Goal: Information Seeking & Learning: Compare options

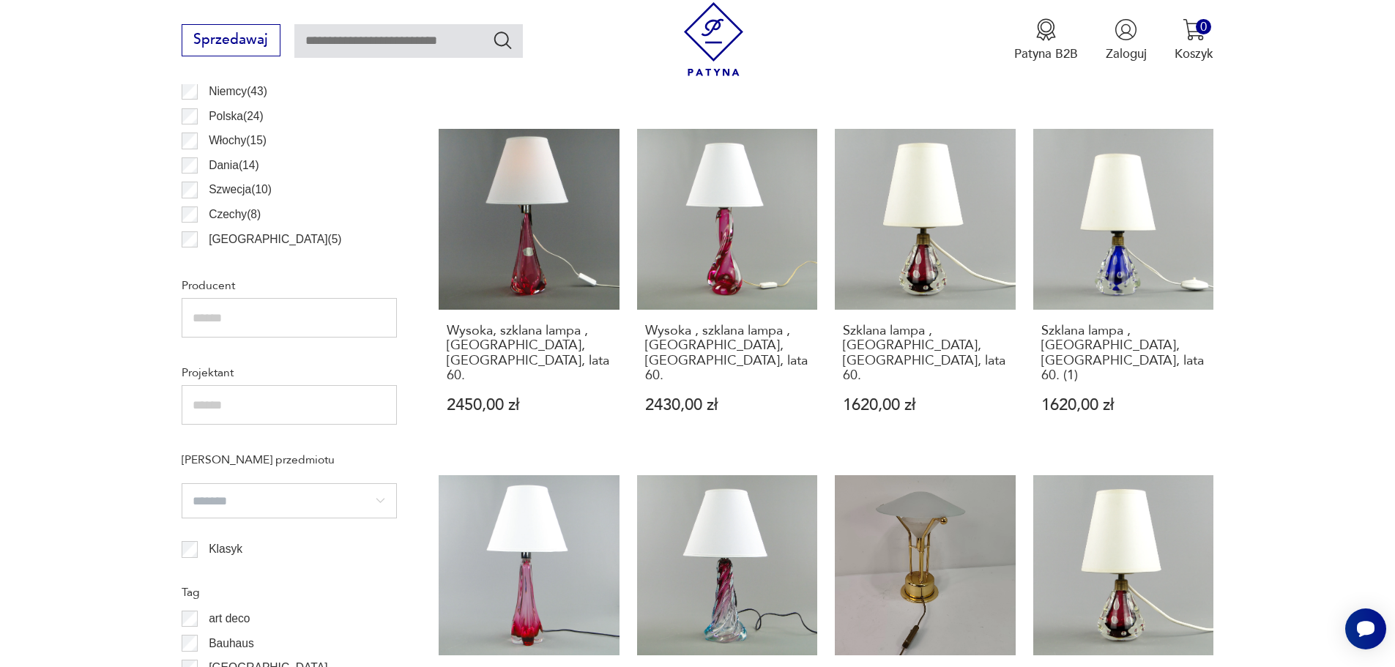
scroll to position [1219, 0]
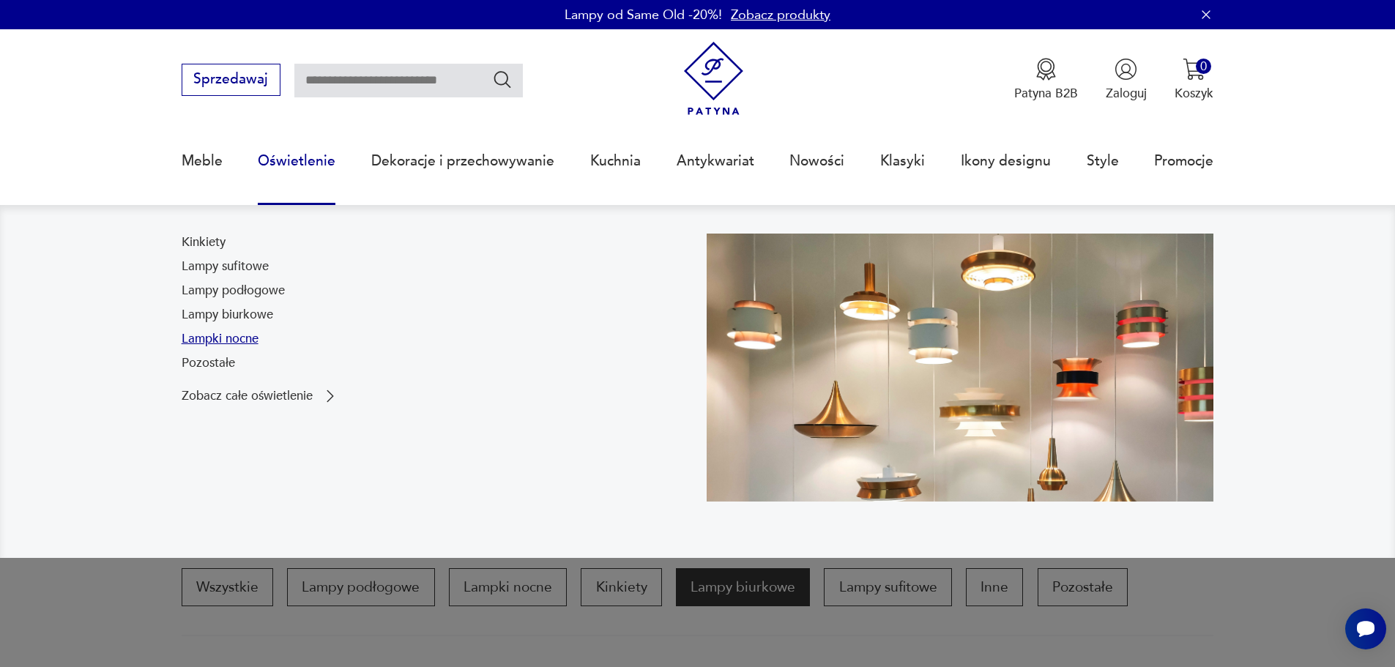
click at [215, 334] on link "Lampki nocne" at bounding box center [220, 339] width 77 height 18
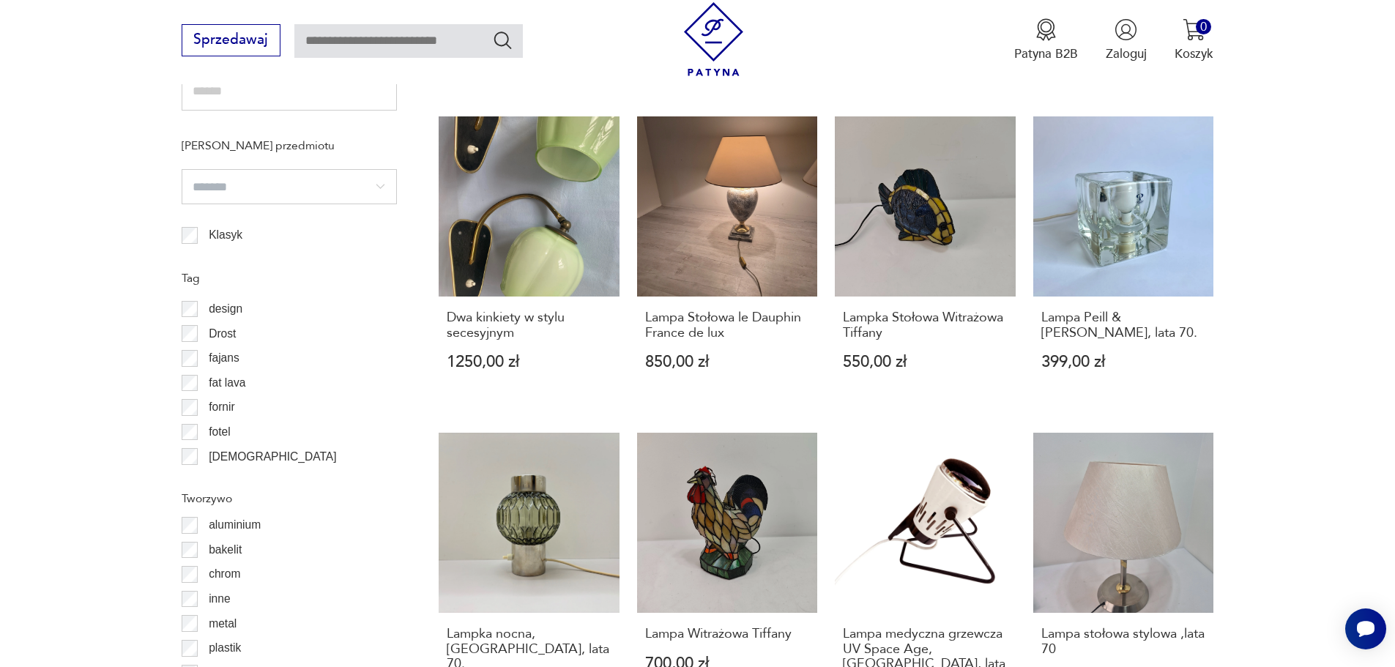
scroll to position [293, 0]
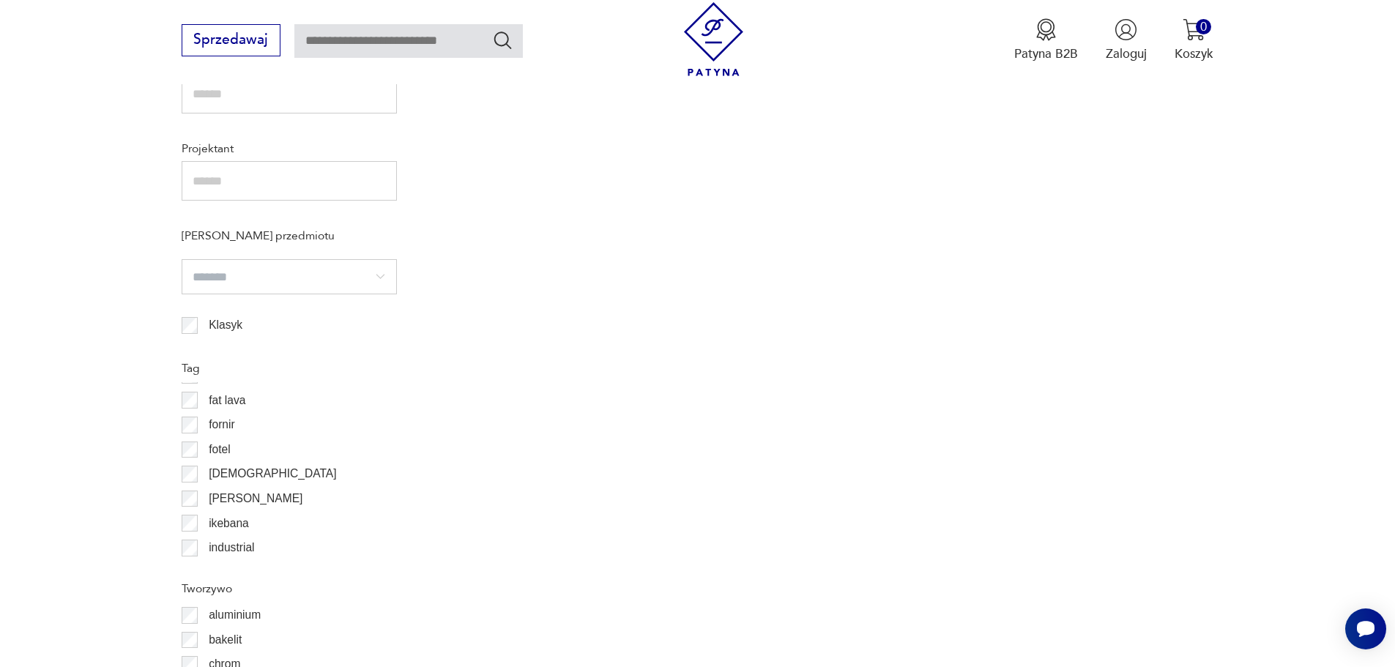
scroll to position [1241, 0]
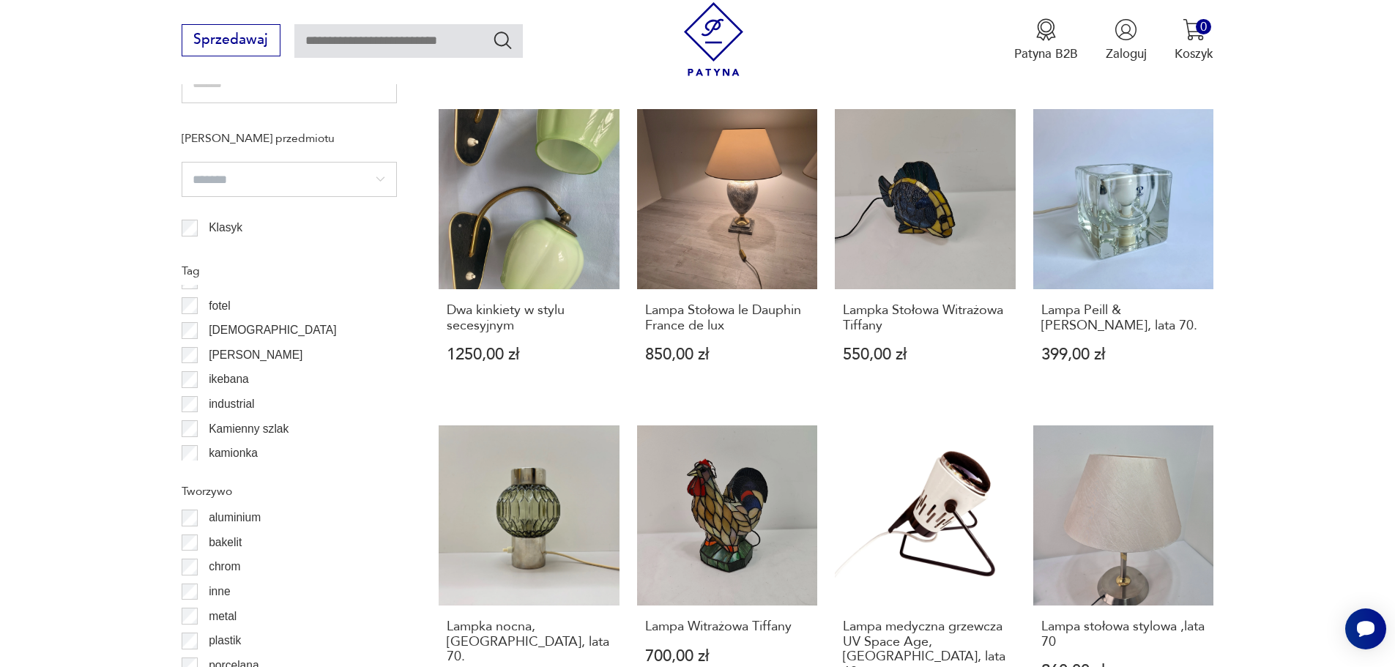
scroll to position [366, 0]
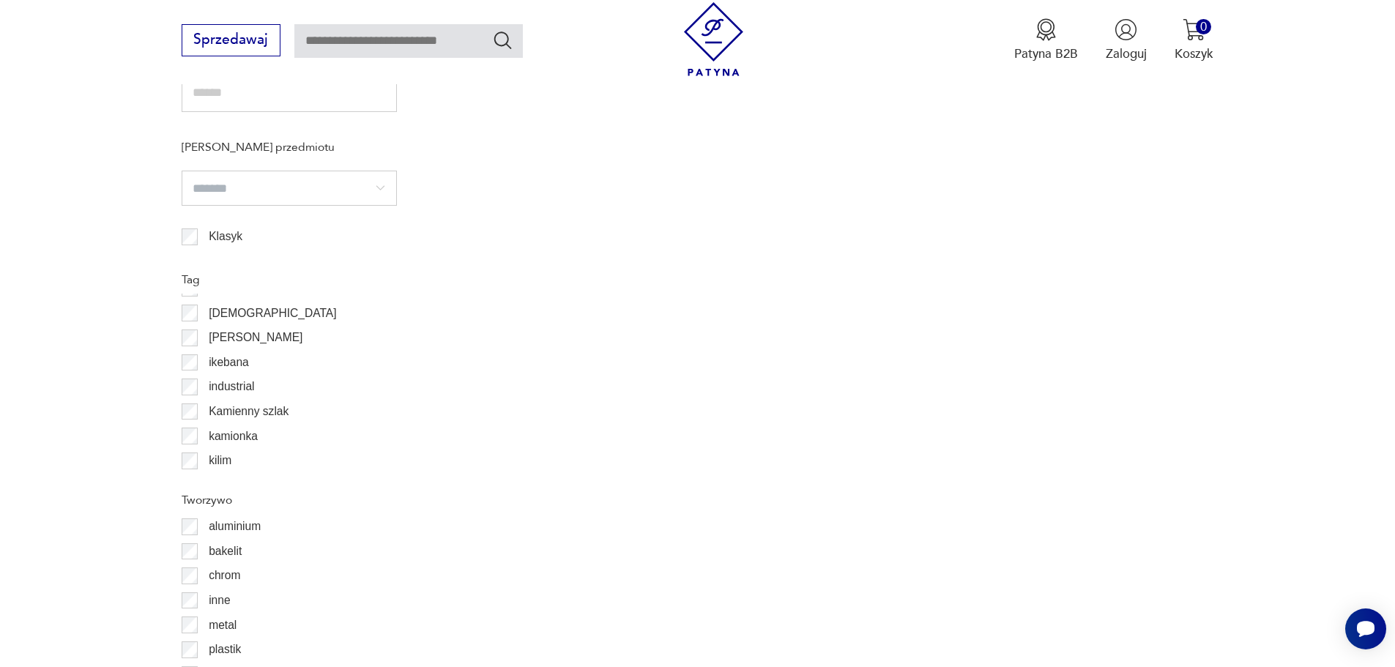
scroll to position [1241, 0]
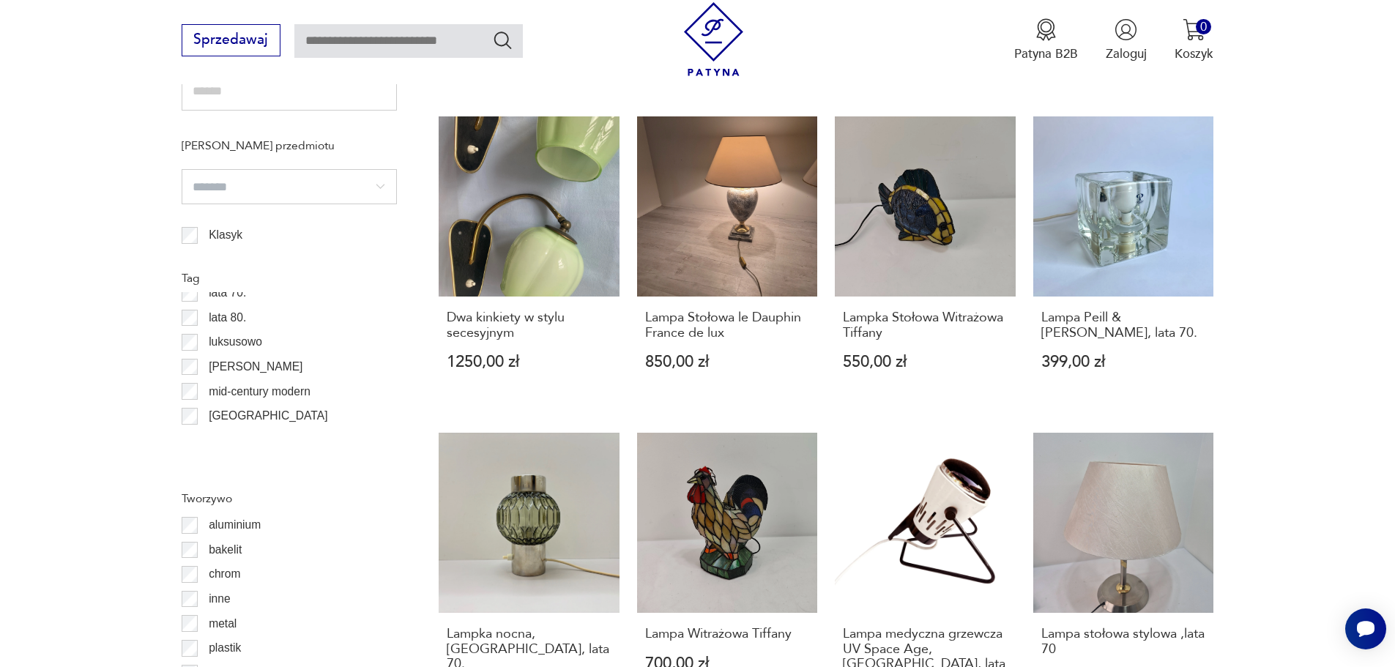
scroll to position [659, 0]
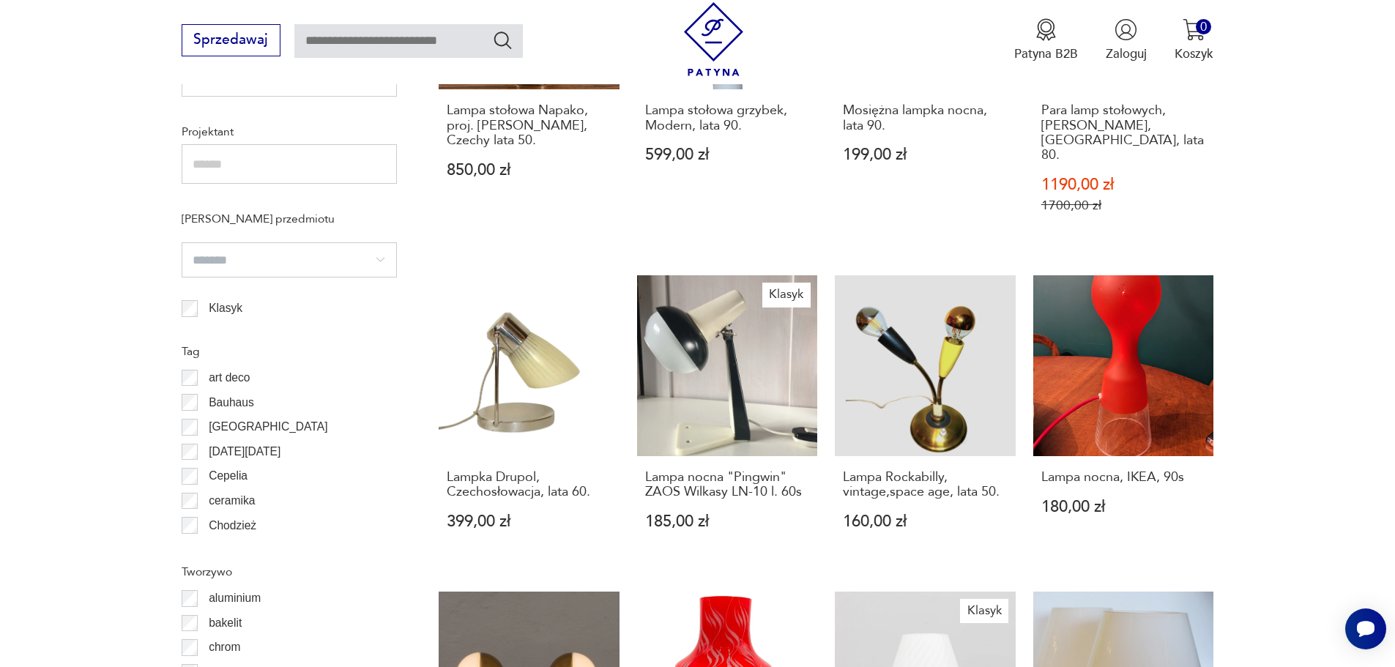
click at [179, 401] on section "Filtruj produkty Cena MIN MAX OK Promocja Datowanie OK Kraj pochodzenia Włochy …" at bounding box center [697, 287] width 1395 height 1600
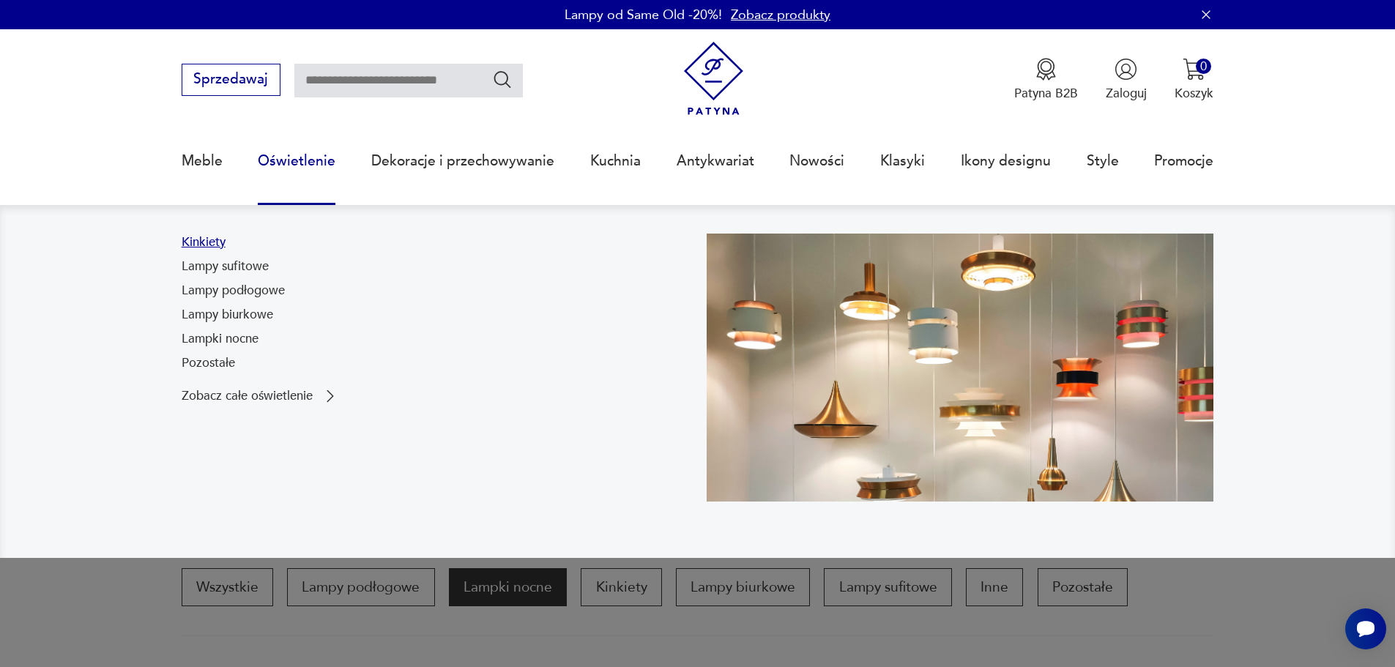
click at [211, 242] on link "Kinkiety" at bounding box center [204, 243] width 44 height 18
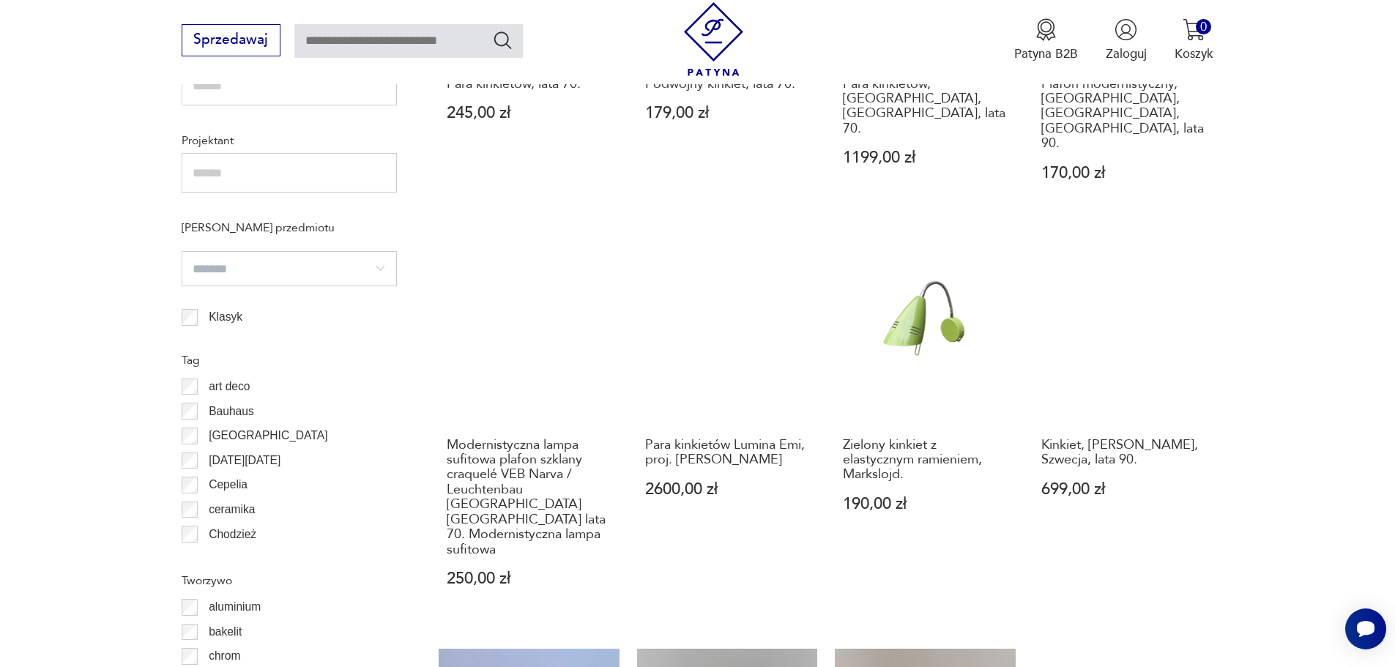
scroll to position [1167, 0]
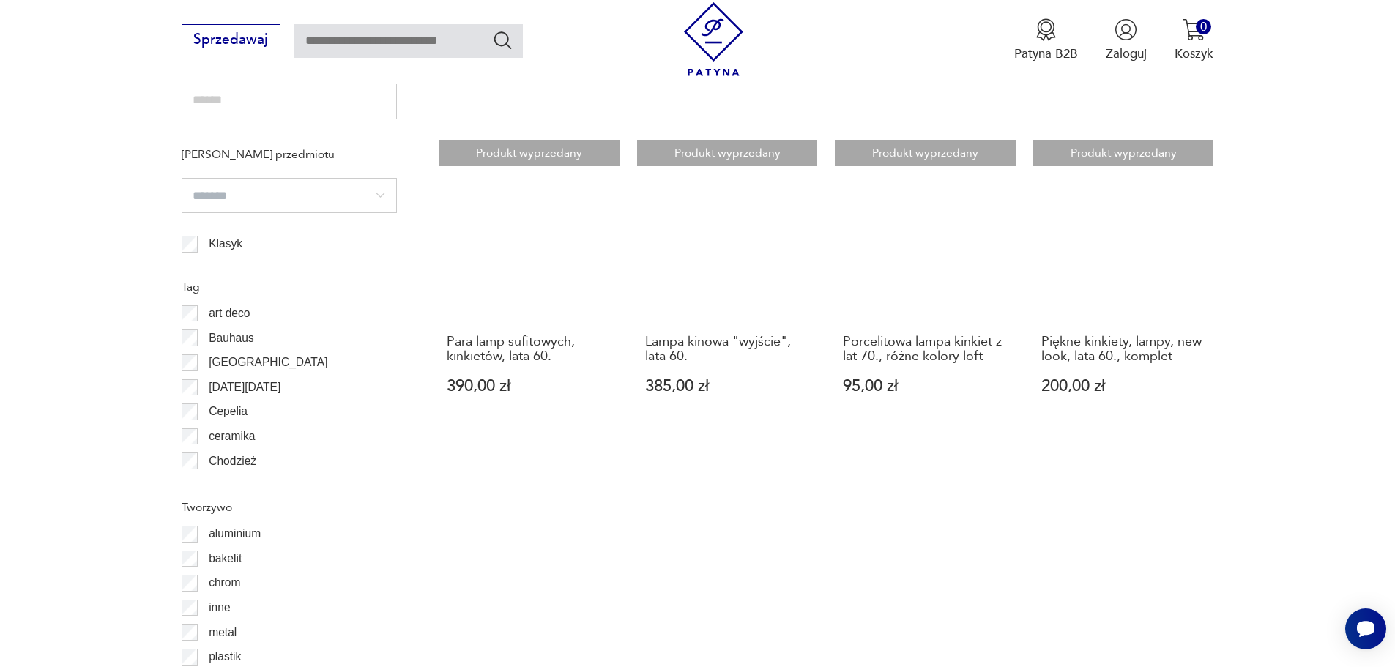
scroll to position [1314, 0]
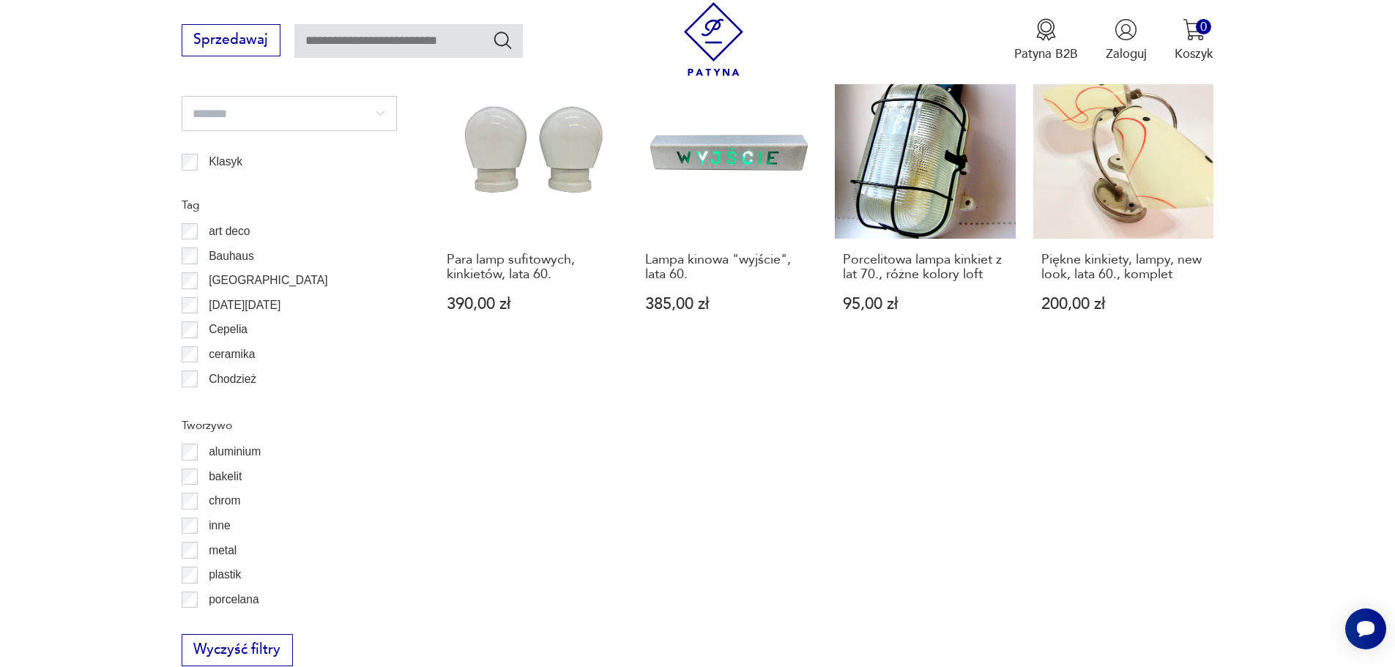
click at [178, 235] on section "Filtruj produkty Cena MIN MAX OK Promocja Datowanie OK Kraj pochodzenia [GEOGRA…" at bounding box center [697, 46] width 1395 height 1410
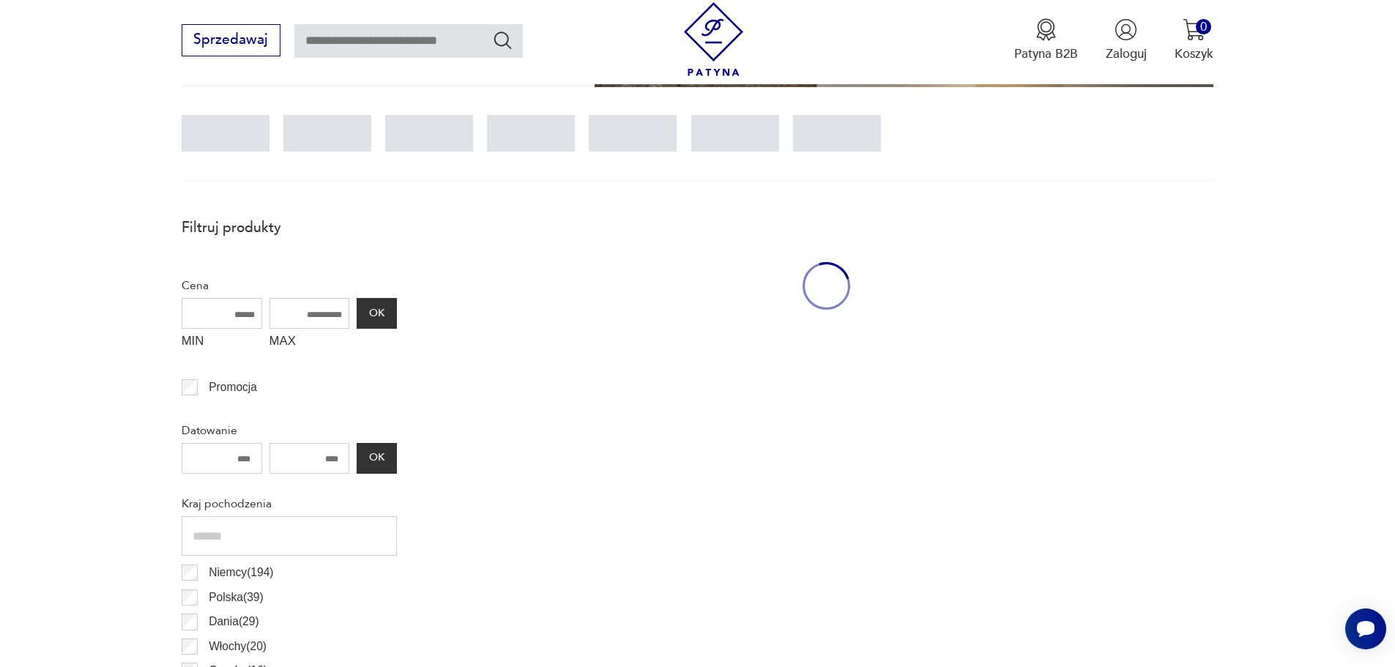
scroll to position [435, 0]
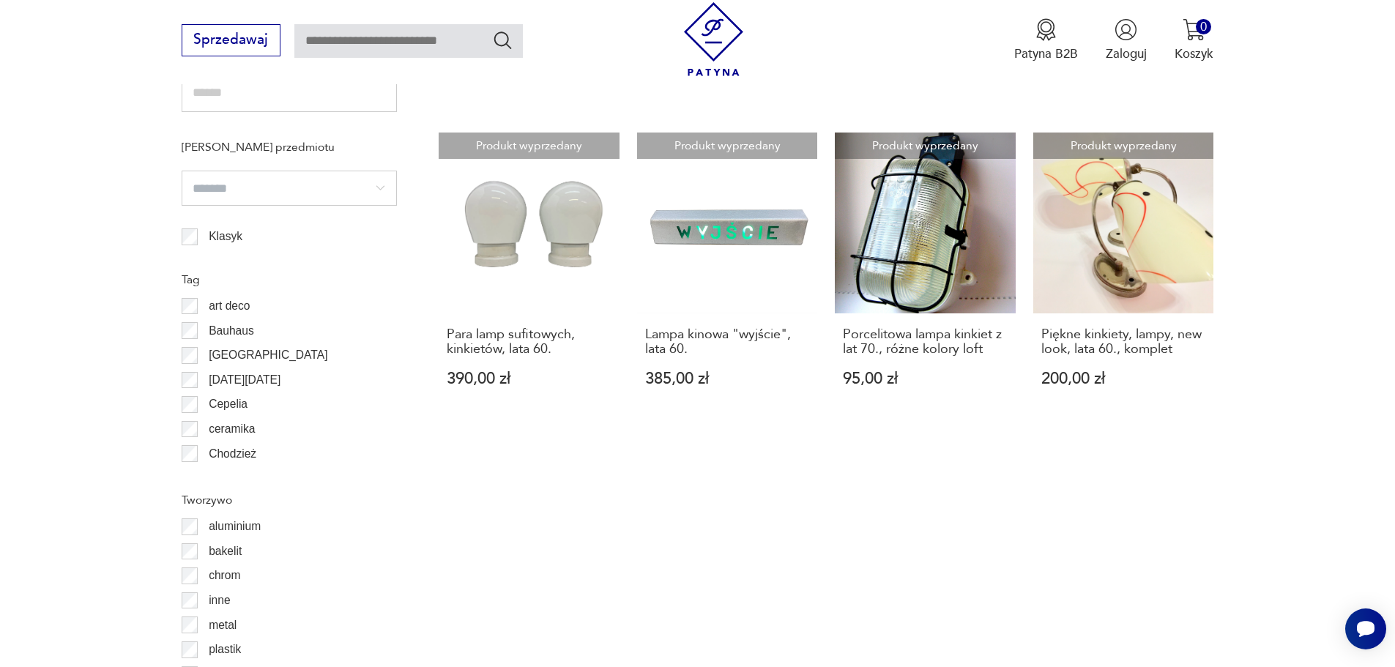
scroll to position [1241, 0]
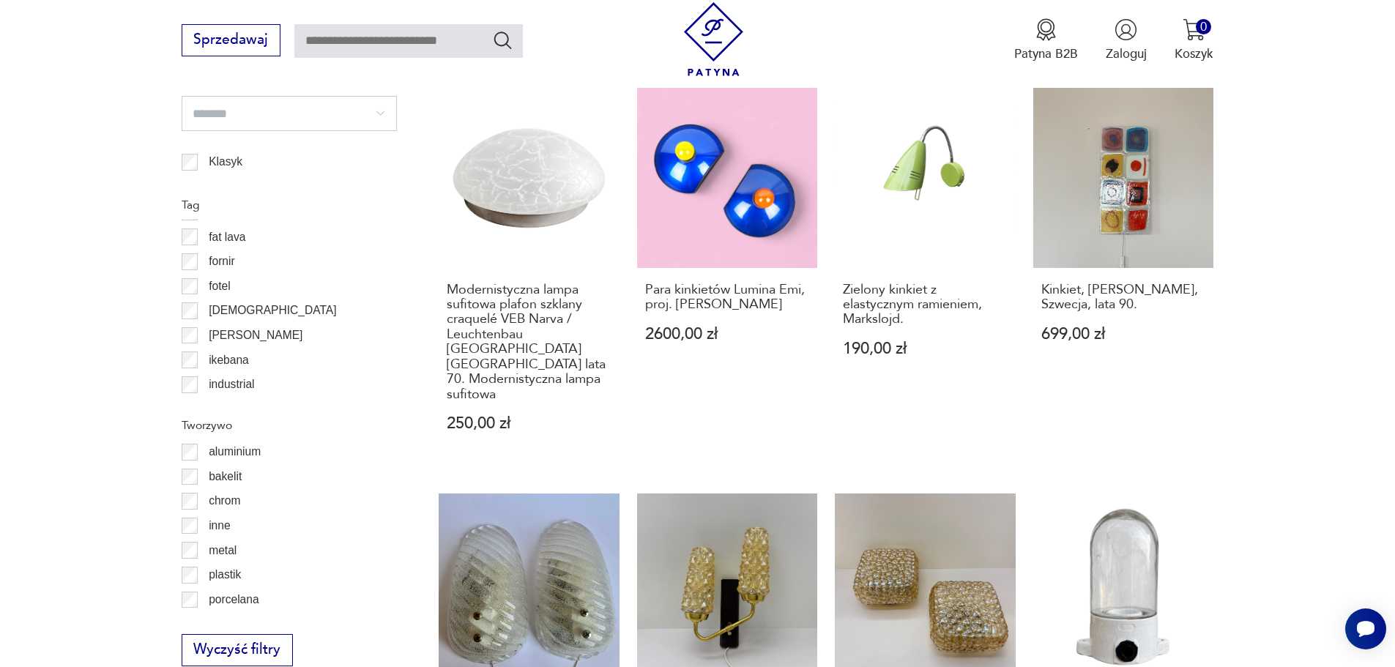
scroll to position [366, 0]
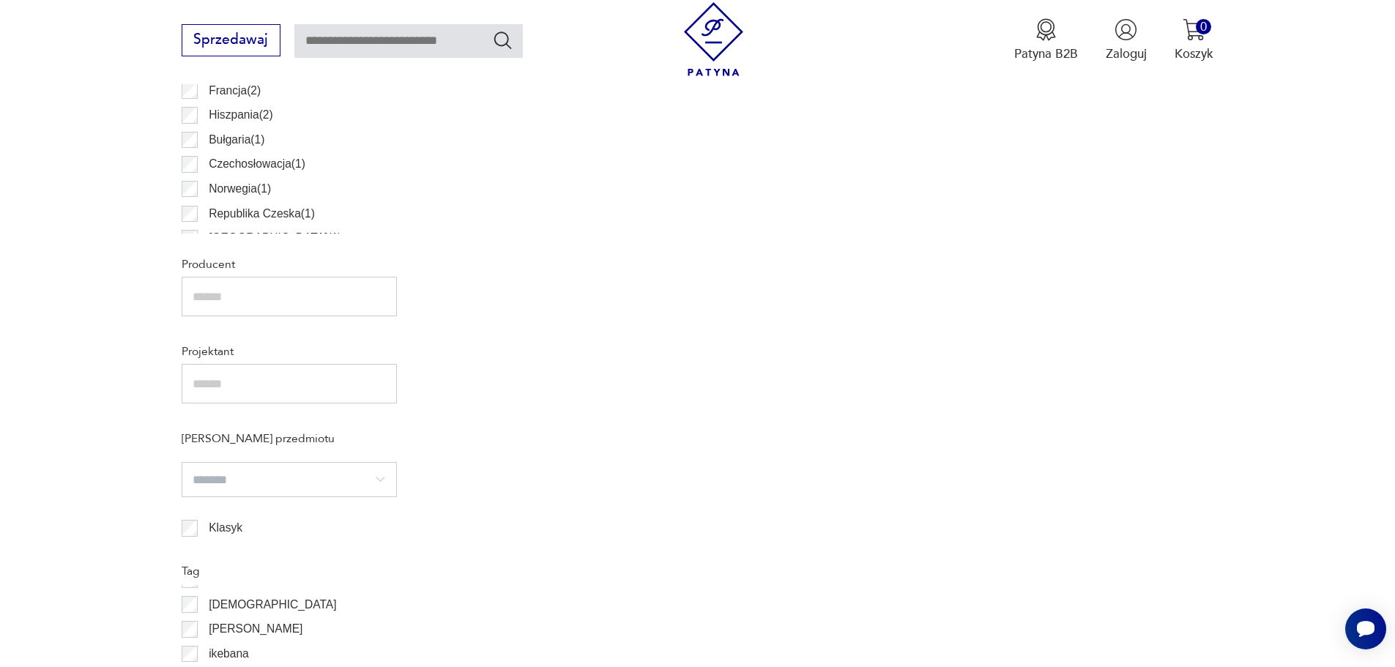
scroll to position [245, 0]
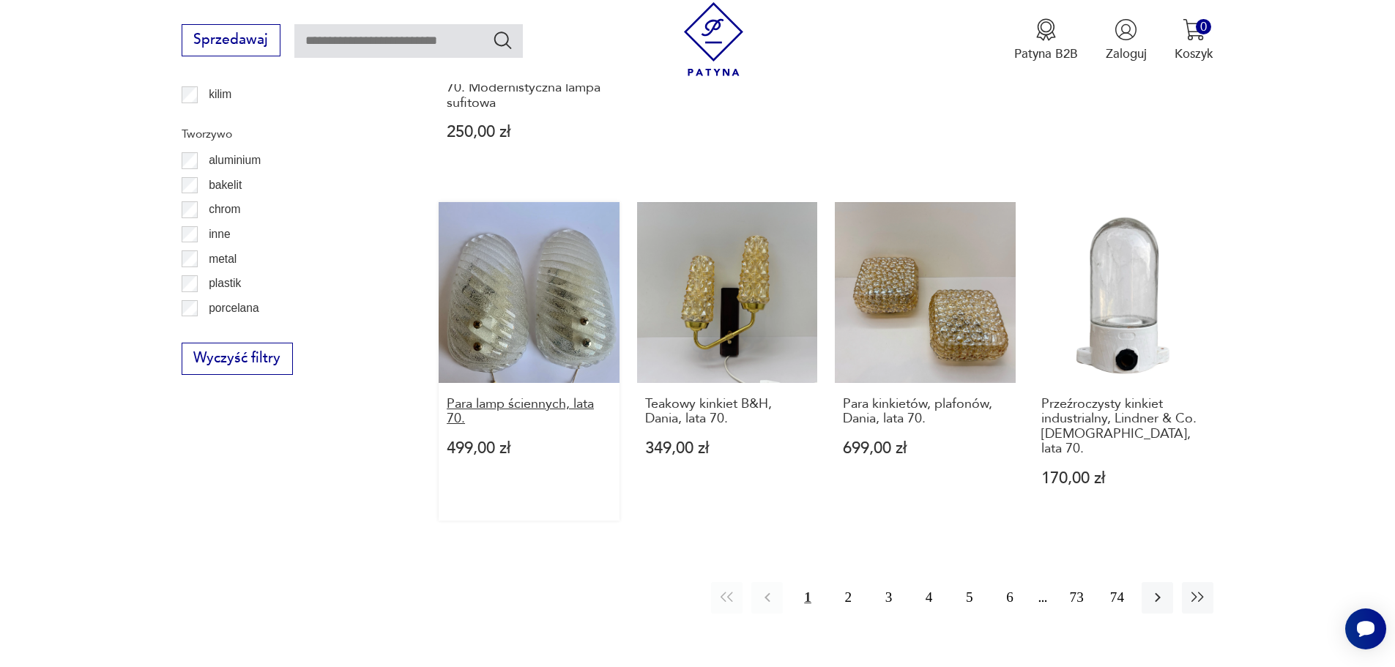
scroll to position [1607, 0]
click at [847, 581] on button "2" at bounding box center [848, 596] width 31 height 31
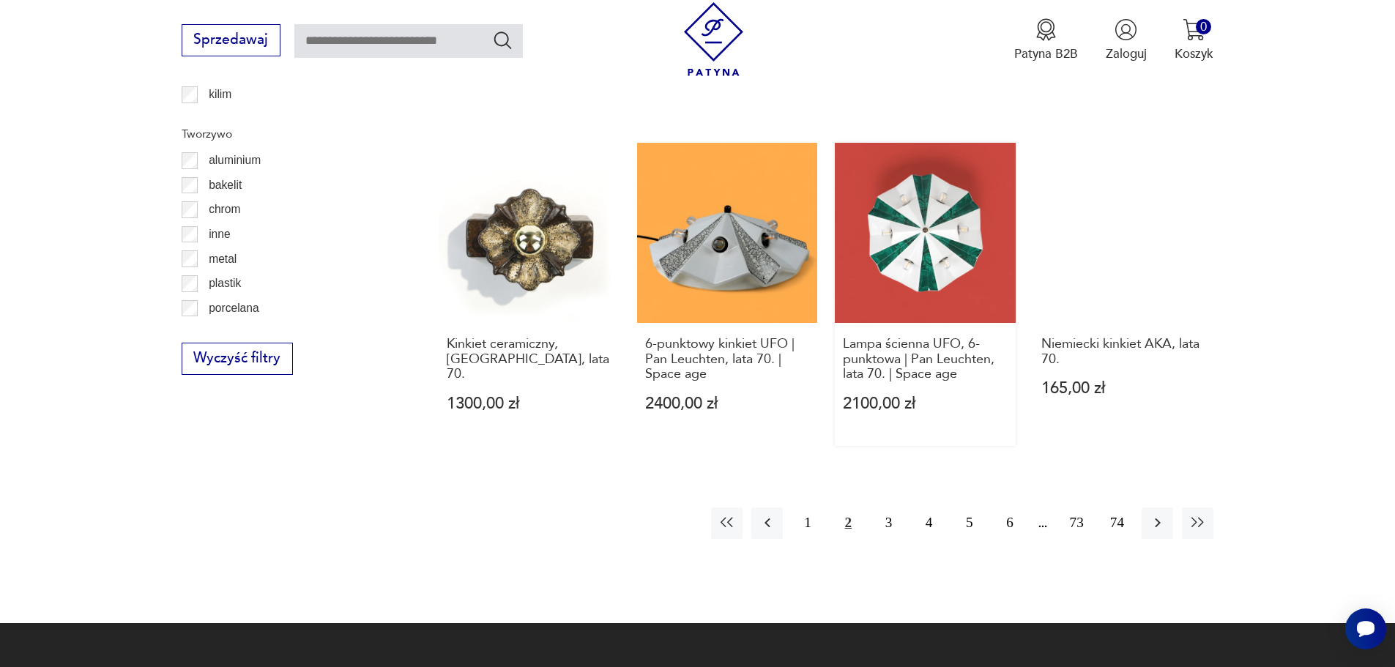
scroll to position [1607, 0]
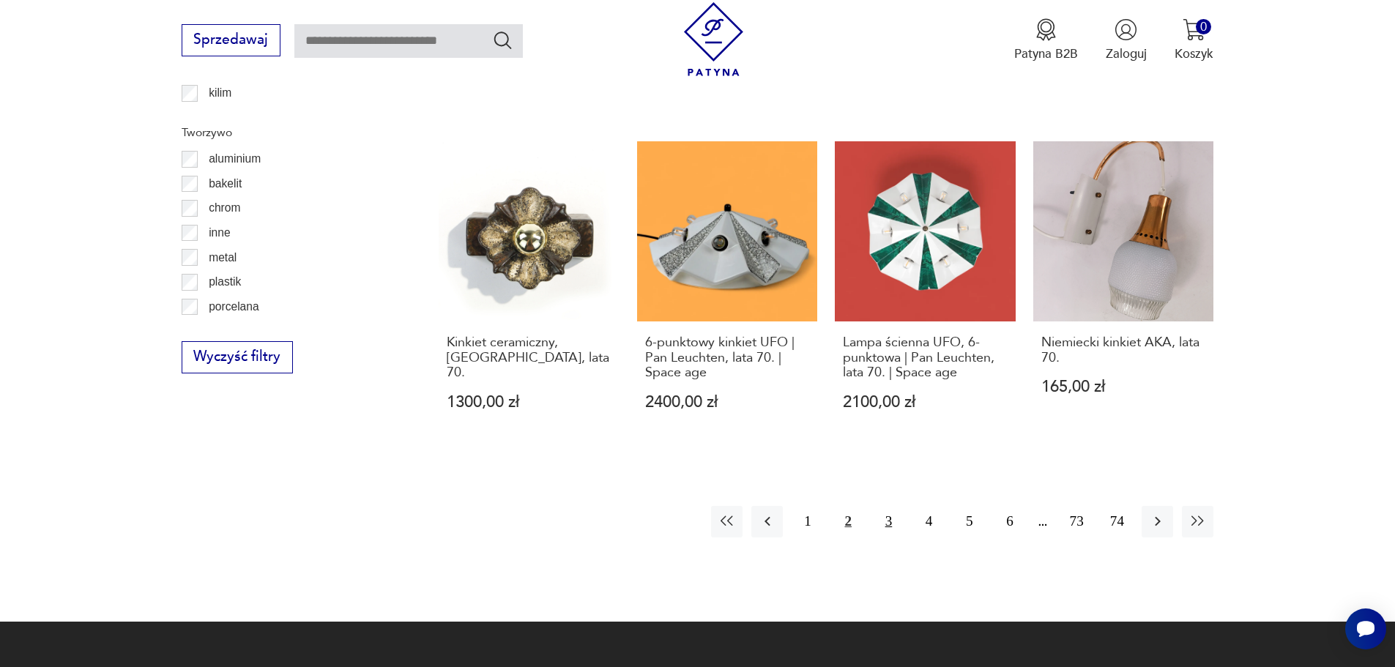
click at [885, 506] on button "3" at bounding box center [888, 521] width 31 height 31
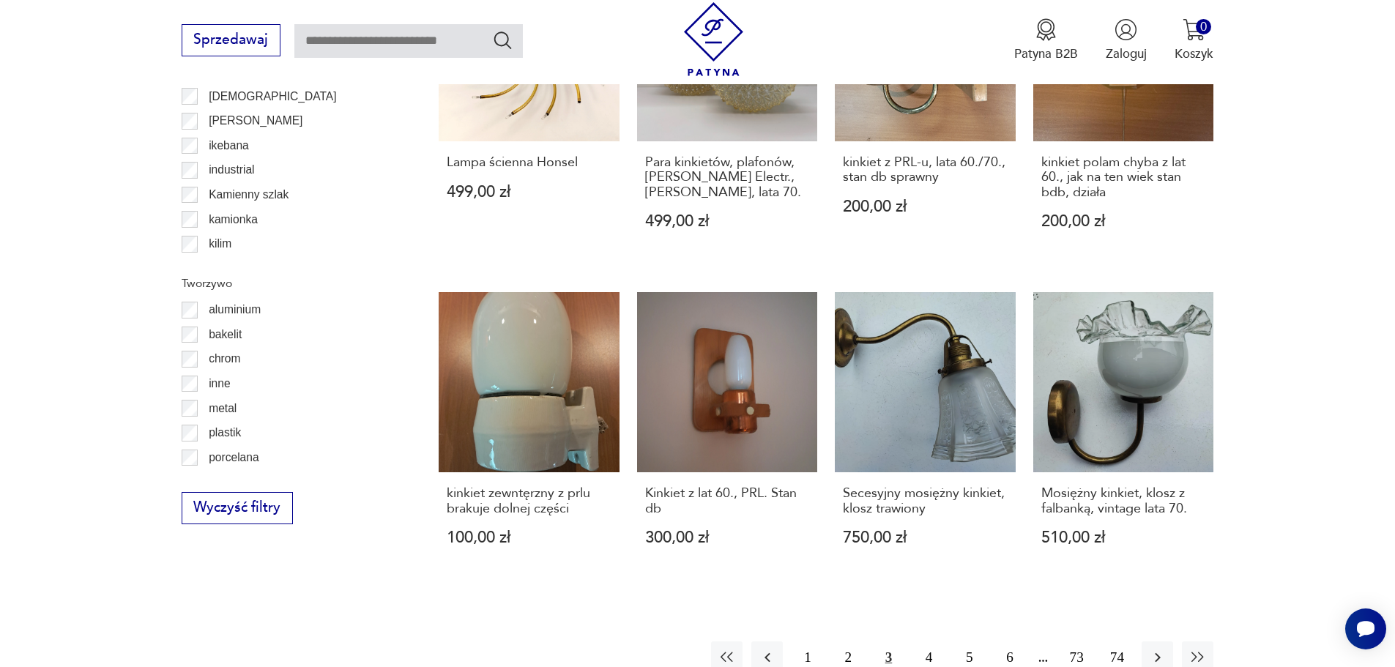
scroll to position [1460, 0]
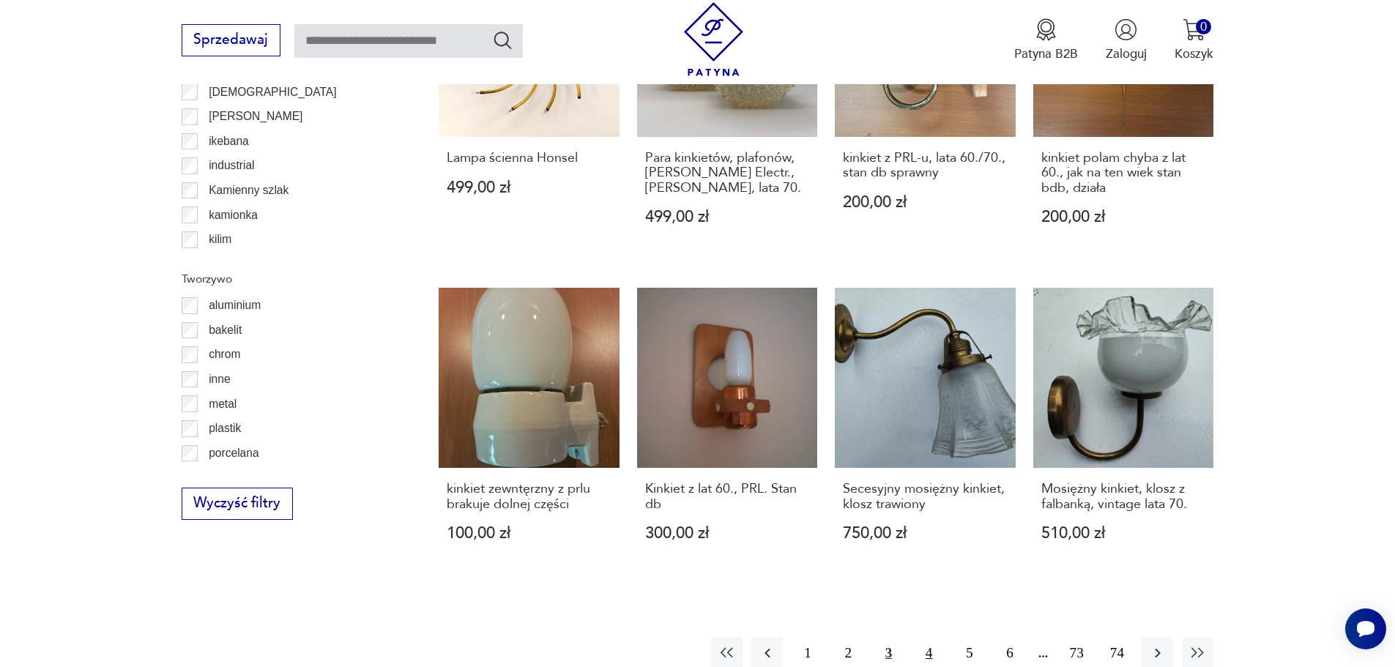
click at [932, 637] on button "4" at bounding box center [928, 652] width 31 height 31
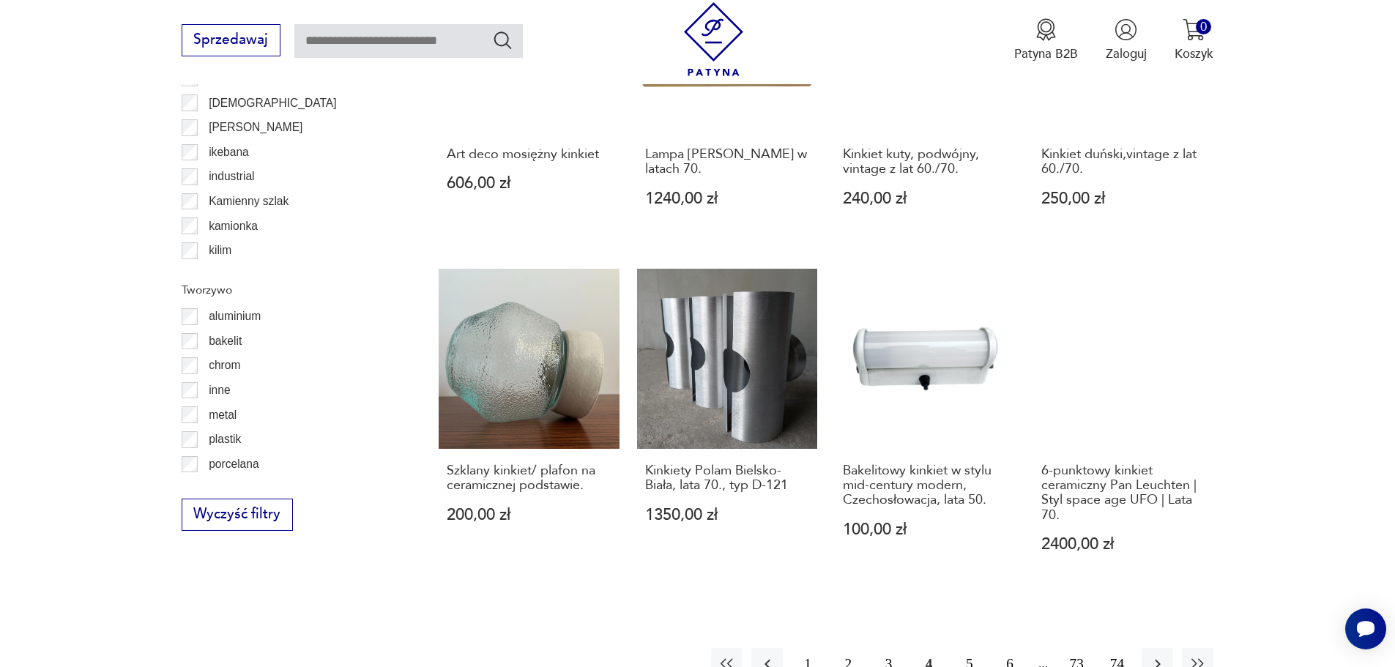
scroll to position [1460, 0]
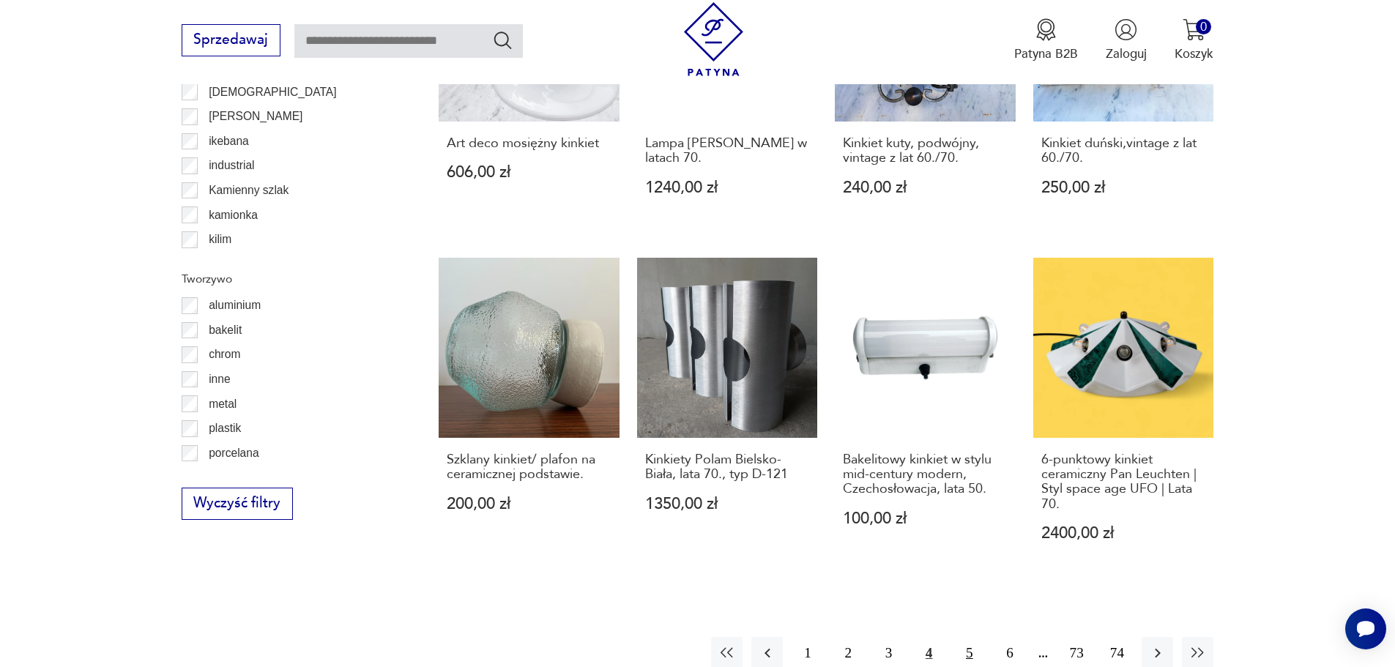
click at [962, 637] on button "5" at bounding box center [969, 652] width 31 height 31
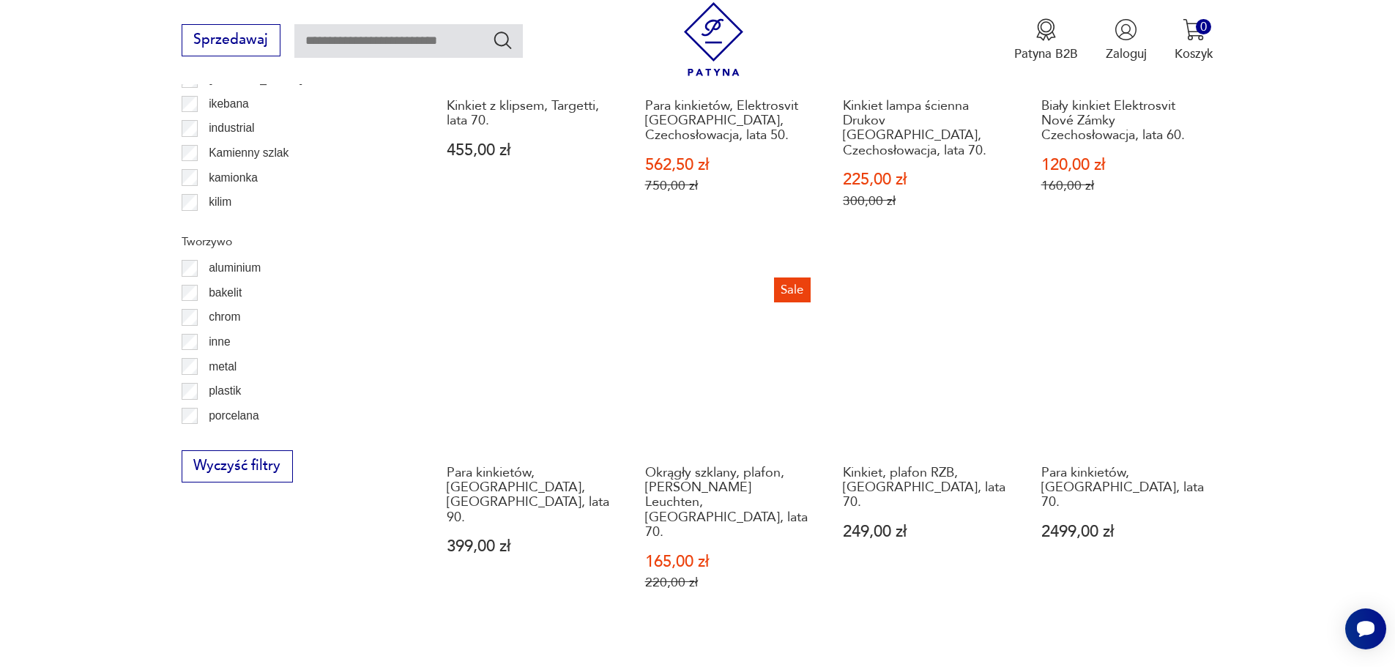
scroll to position [1534, 0]
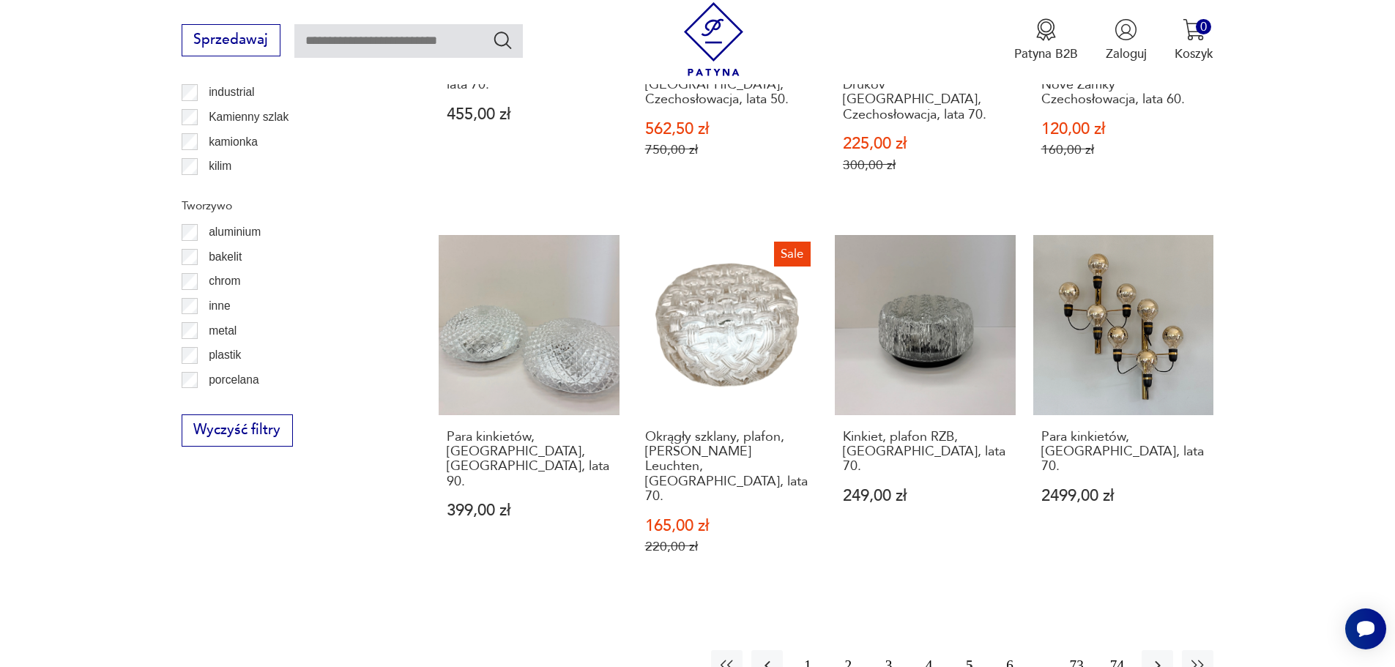
click at [1005, 650] on button "6" at bounding box center [1009, 665] width 31 height 31
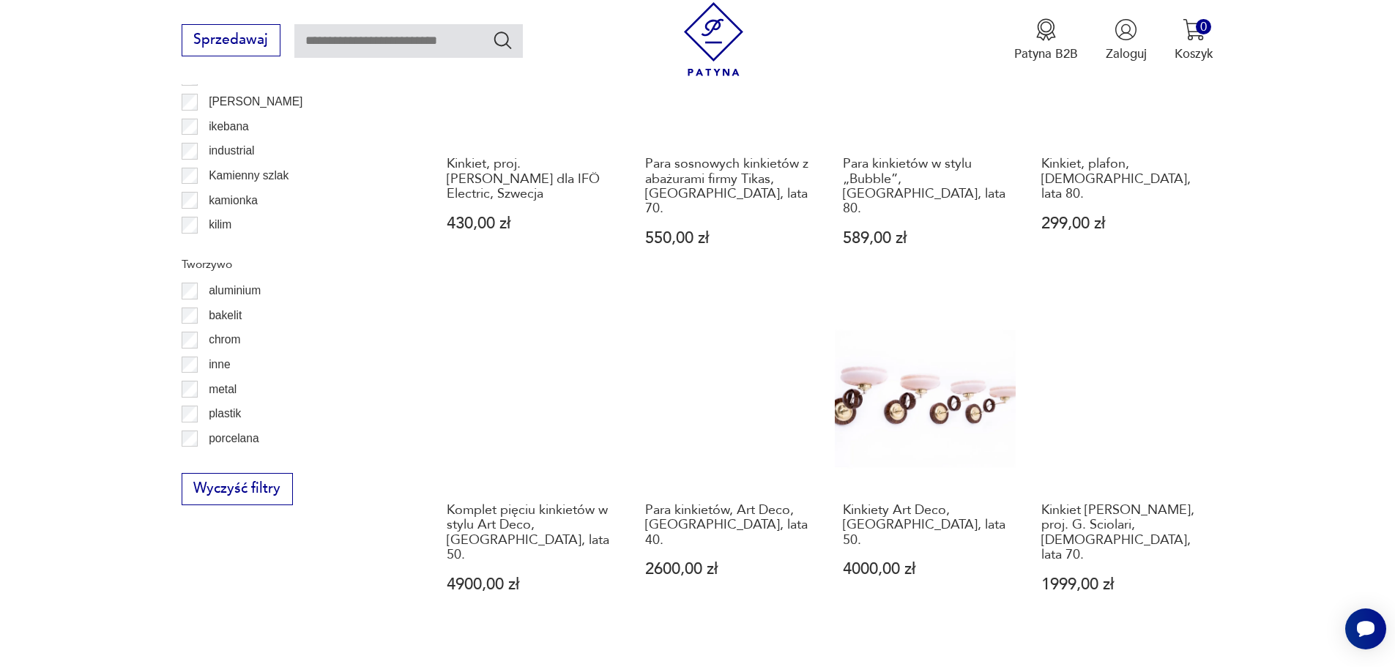
scroll to position [1534, 0]
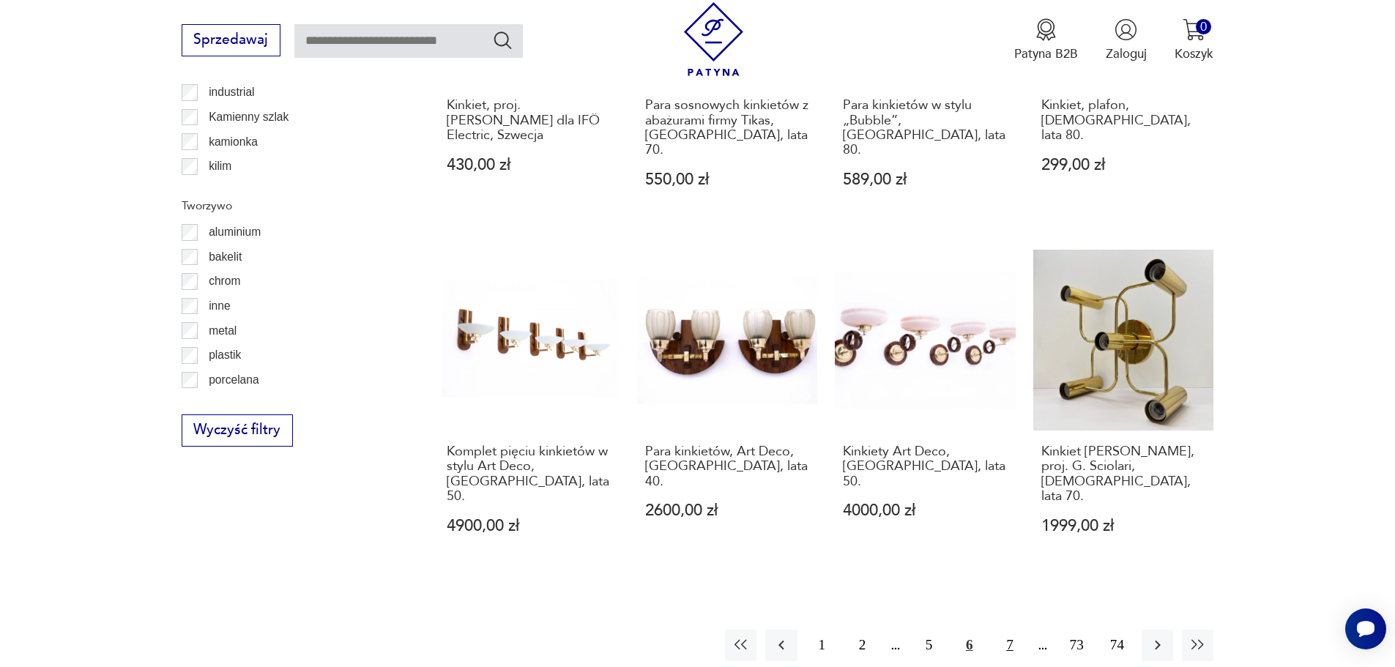
click at [1006, 630] on button "7" at bounding box center [1009, 645] width 31 height 31
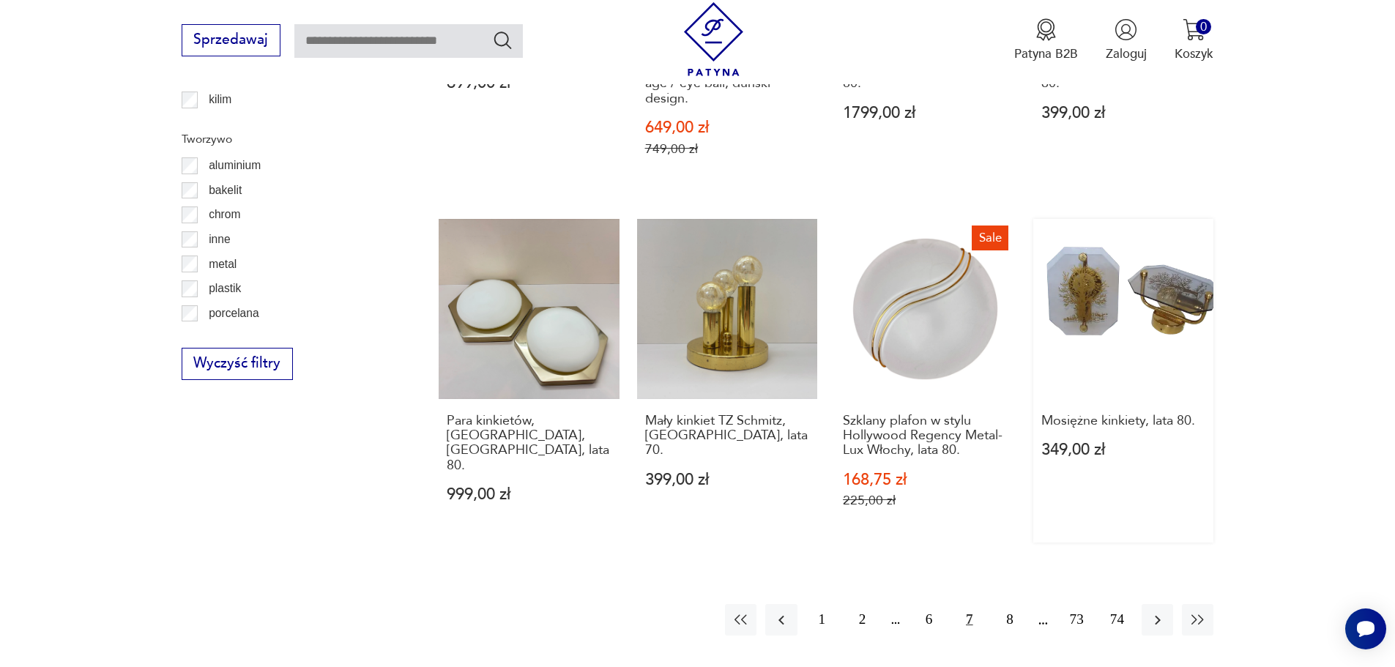
scroll to position [1607, 0]
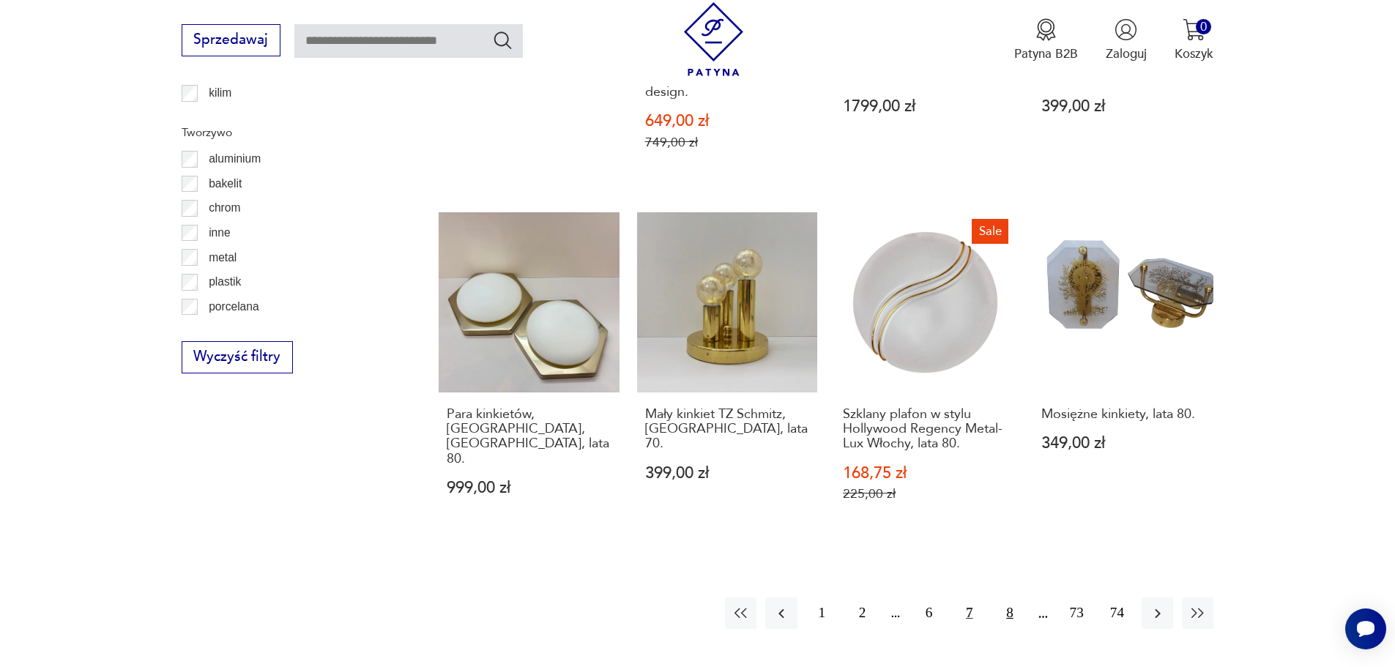
click at [1008, 598] on button "8" at bounding box center [1009, 613] width 31 height 31
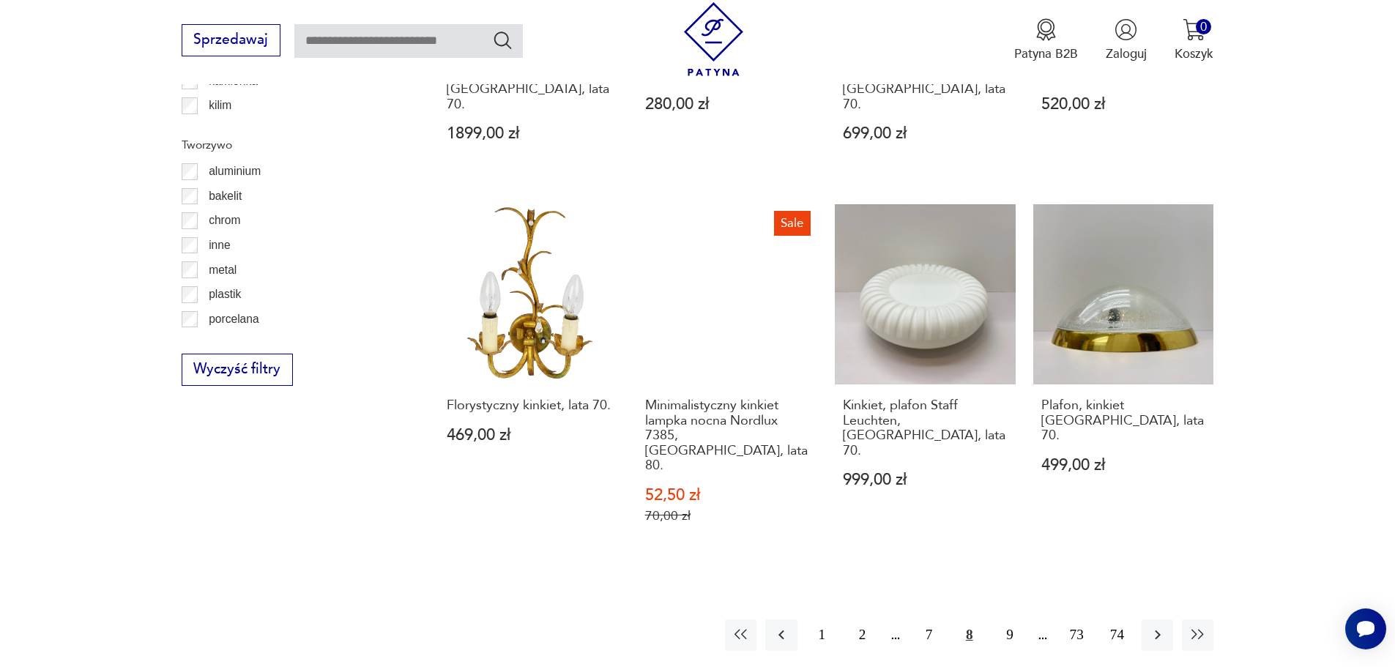
scroll to position [1607, 0]
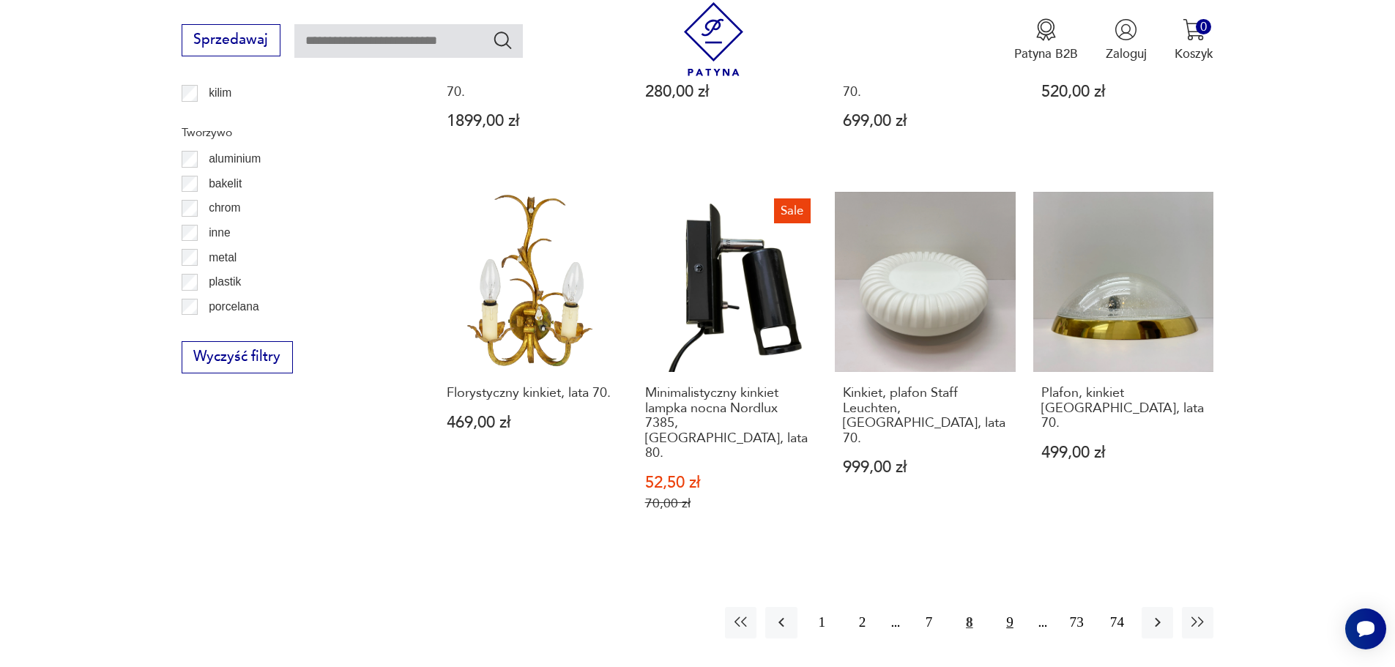
click at [1000, 607] on button "9" at bounding box center [1009, 622] width 31 height 31
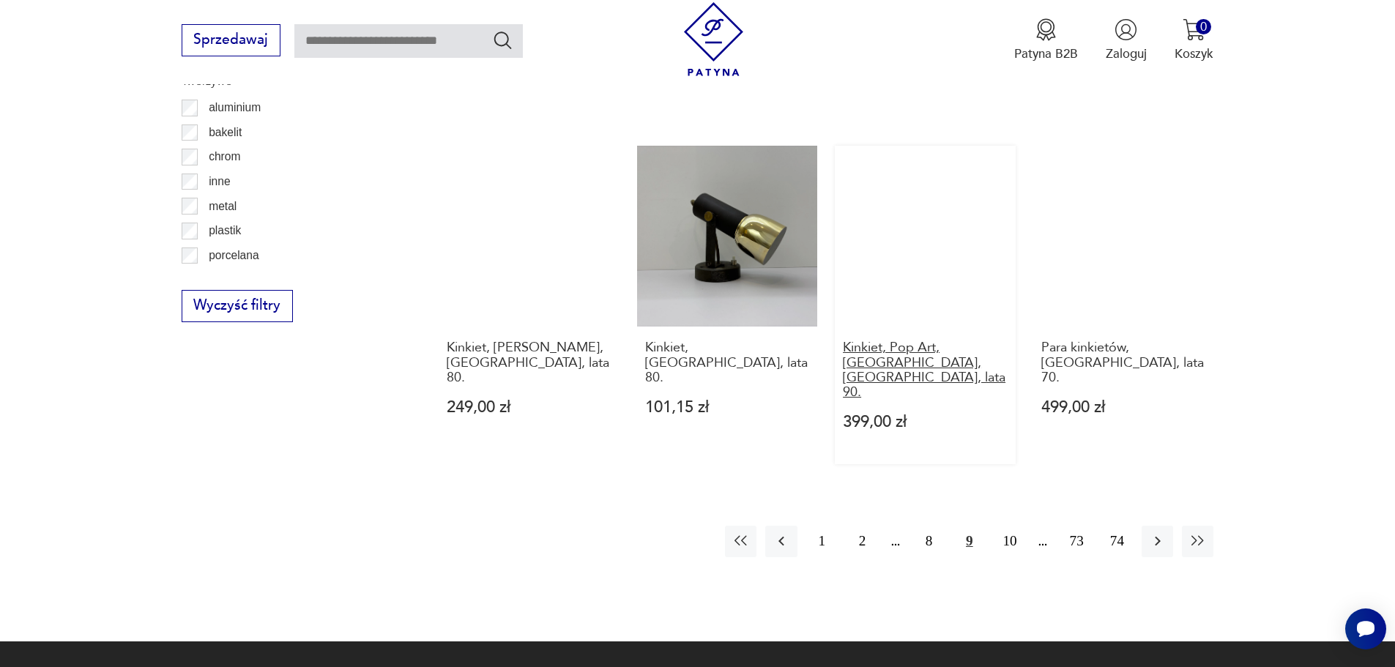
scroll to position [1680, 0]
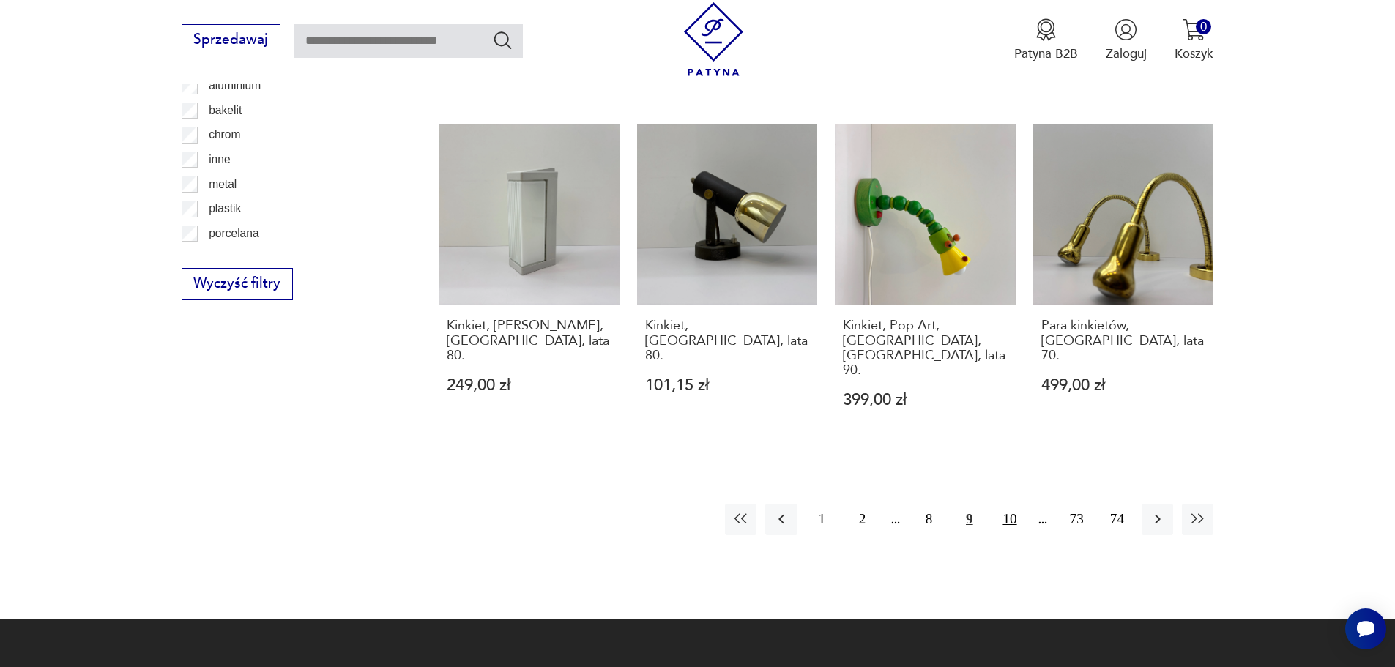
click at [998, 504] on button "10" at bounding box center [1009, 519] width 31 height 31
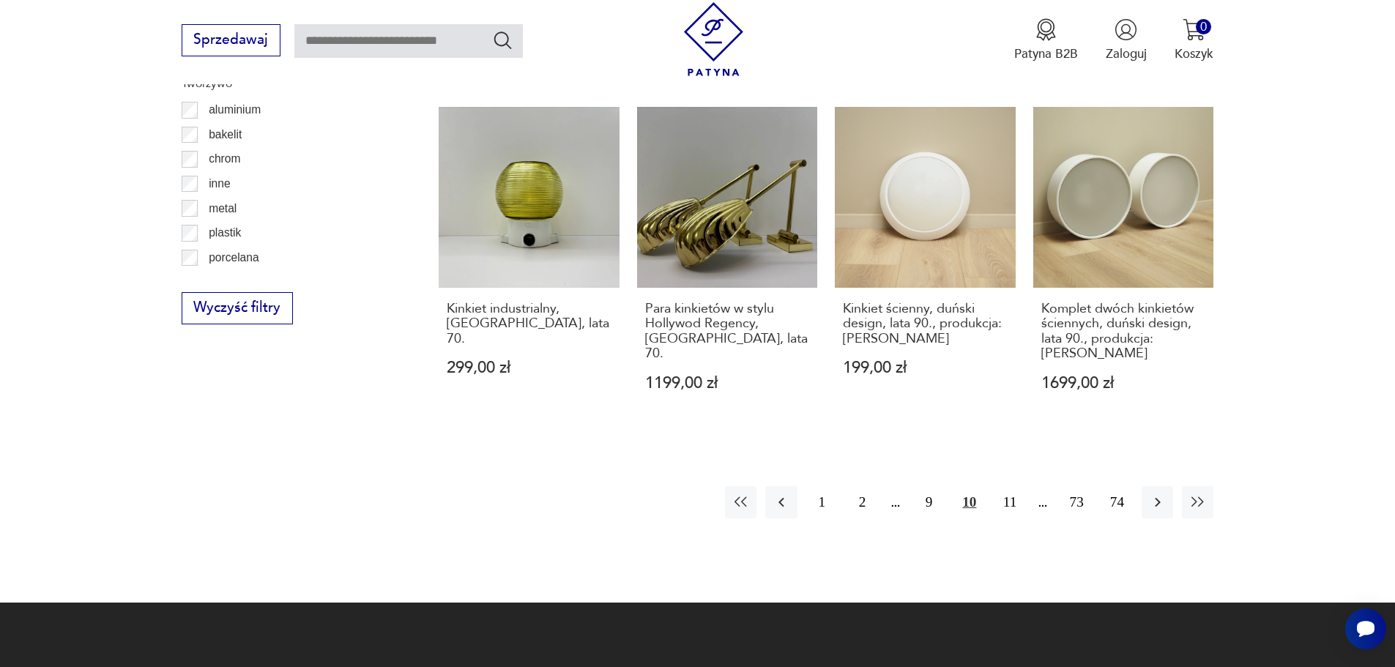
scroll to position [1680, 0]
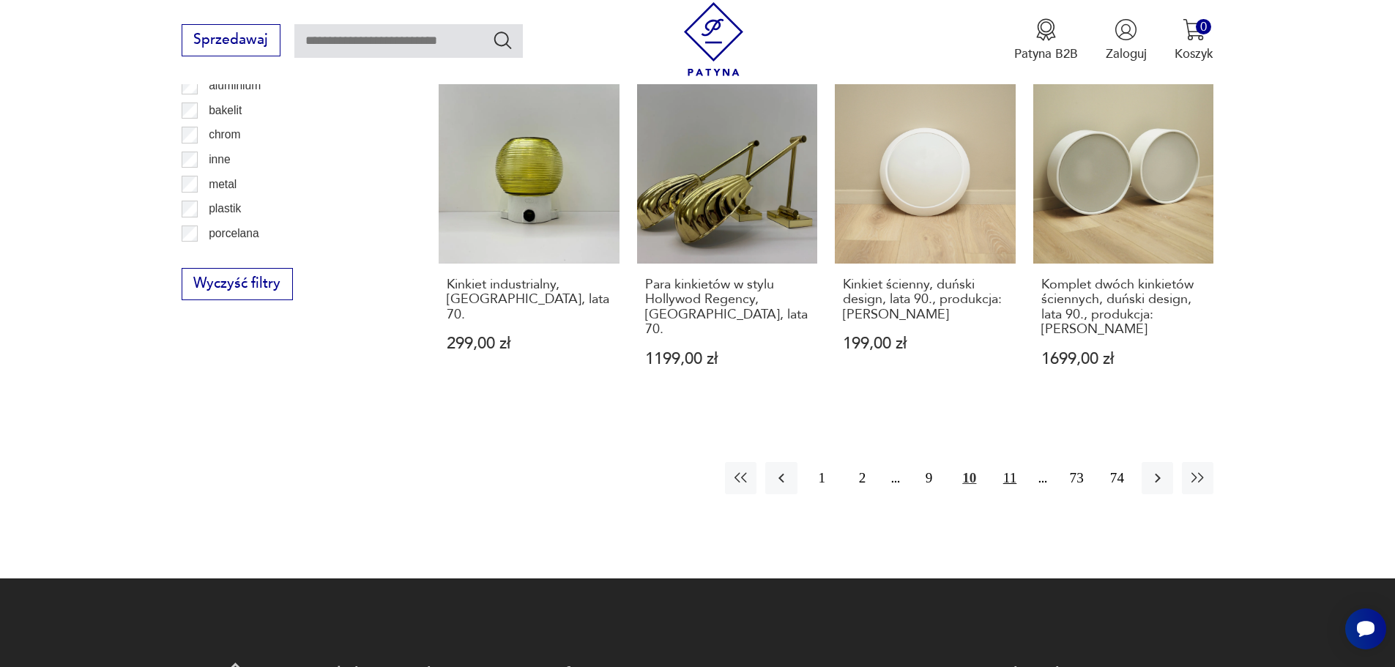
click at [1015, 462] on button "11" at bounding box center [1009, 477] width 31 height 31
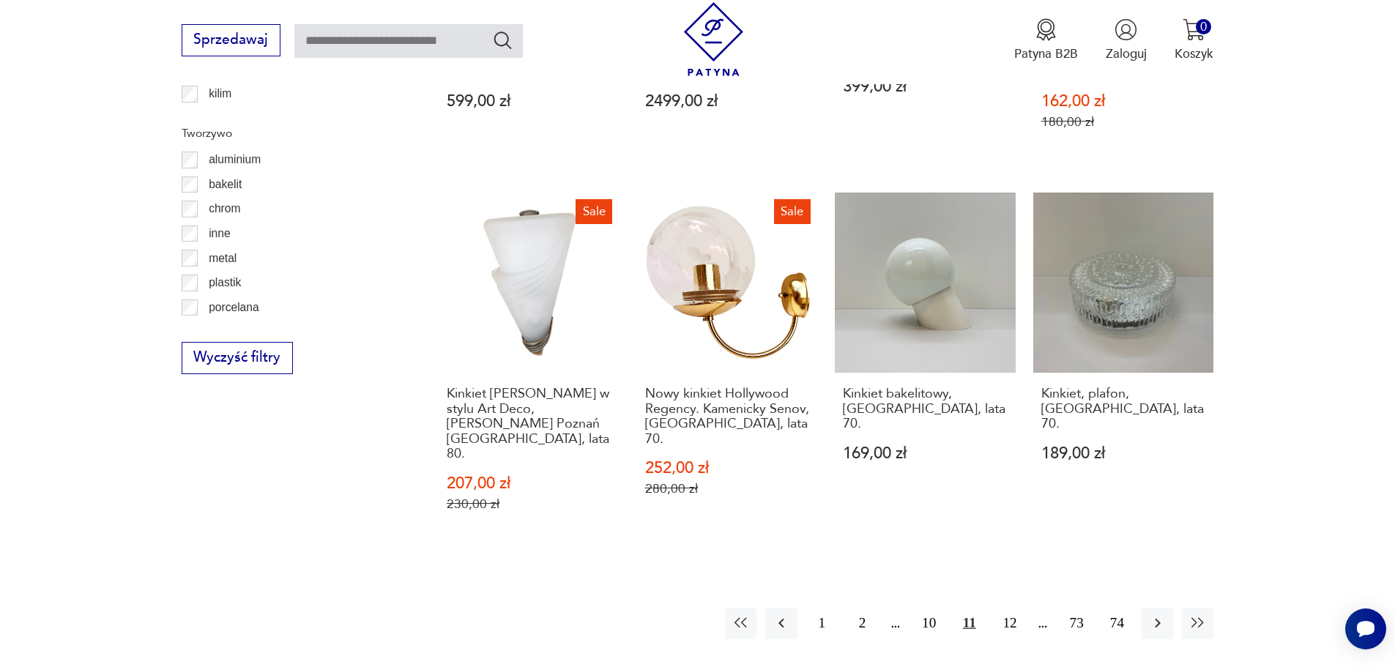
scroll to position [1607, 0]
click at [1000, 607] on button "12" at bounding box center [1009, 622] width 31 height 31
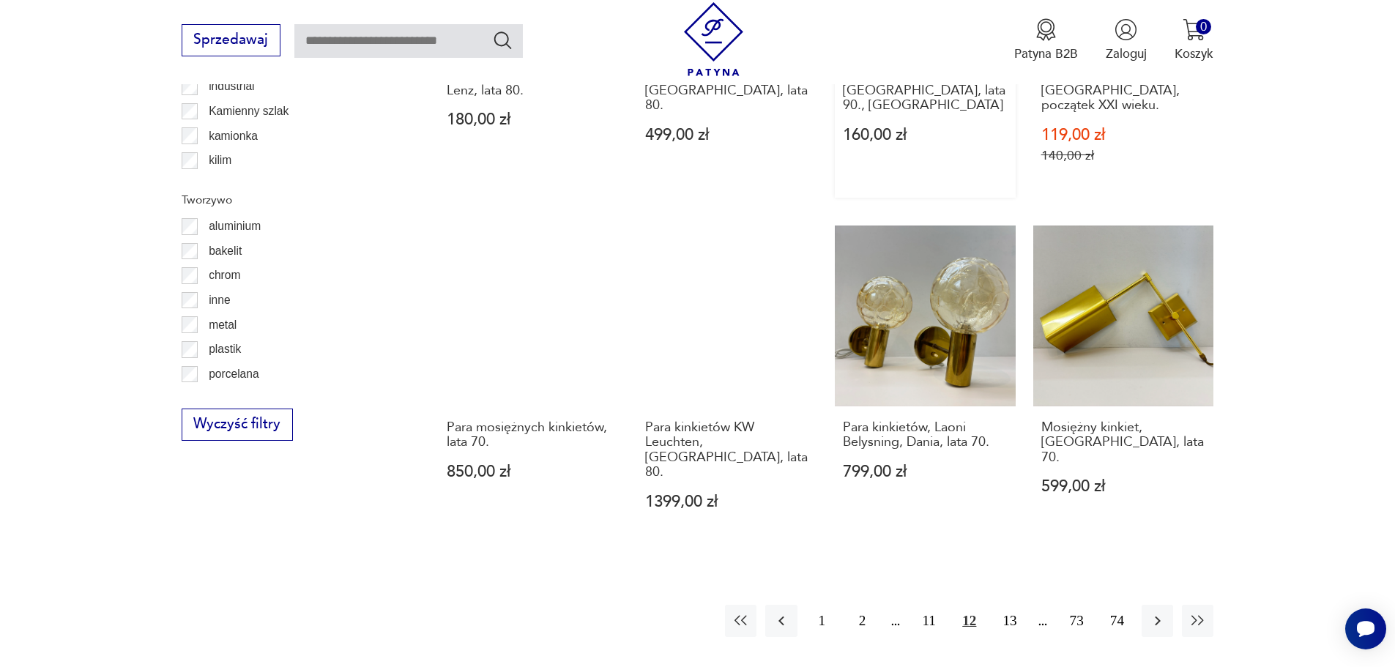
scroll to position [1607, 0]
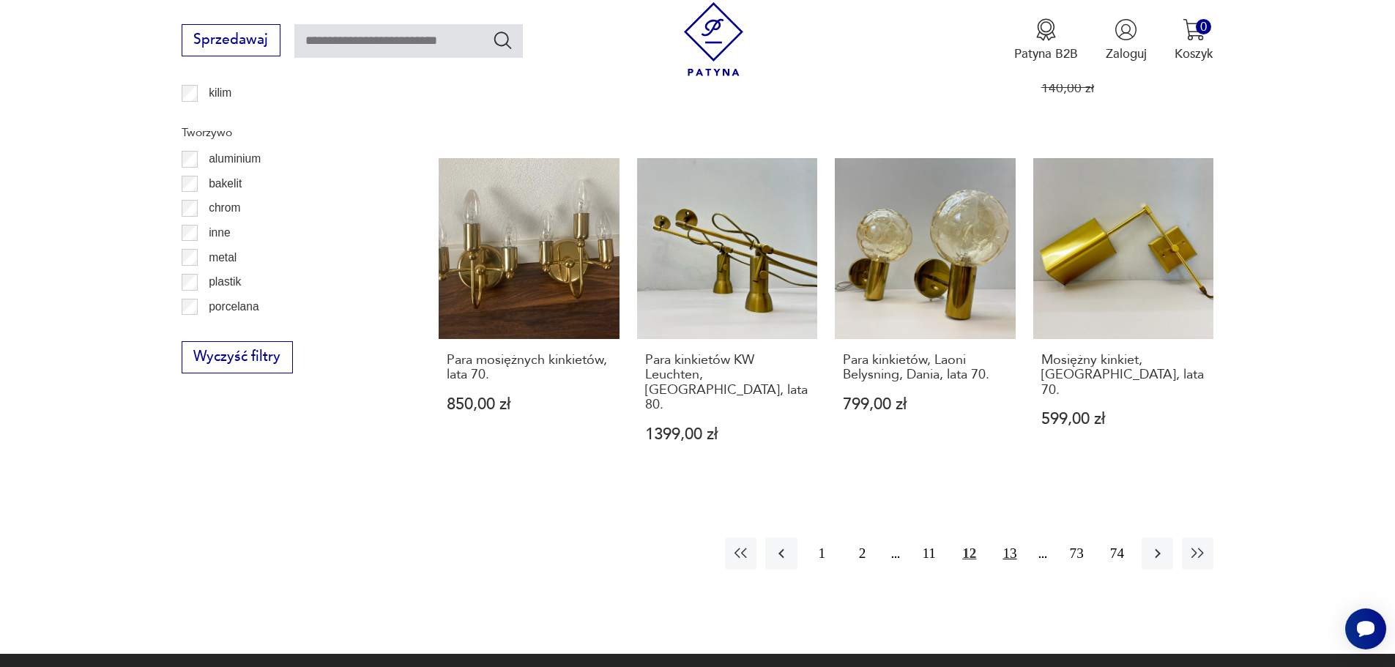
click at [1006, 538] on button "13" at bounding box center [1009, 553] width 31 height 31
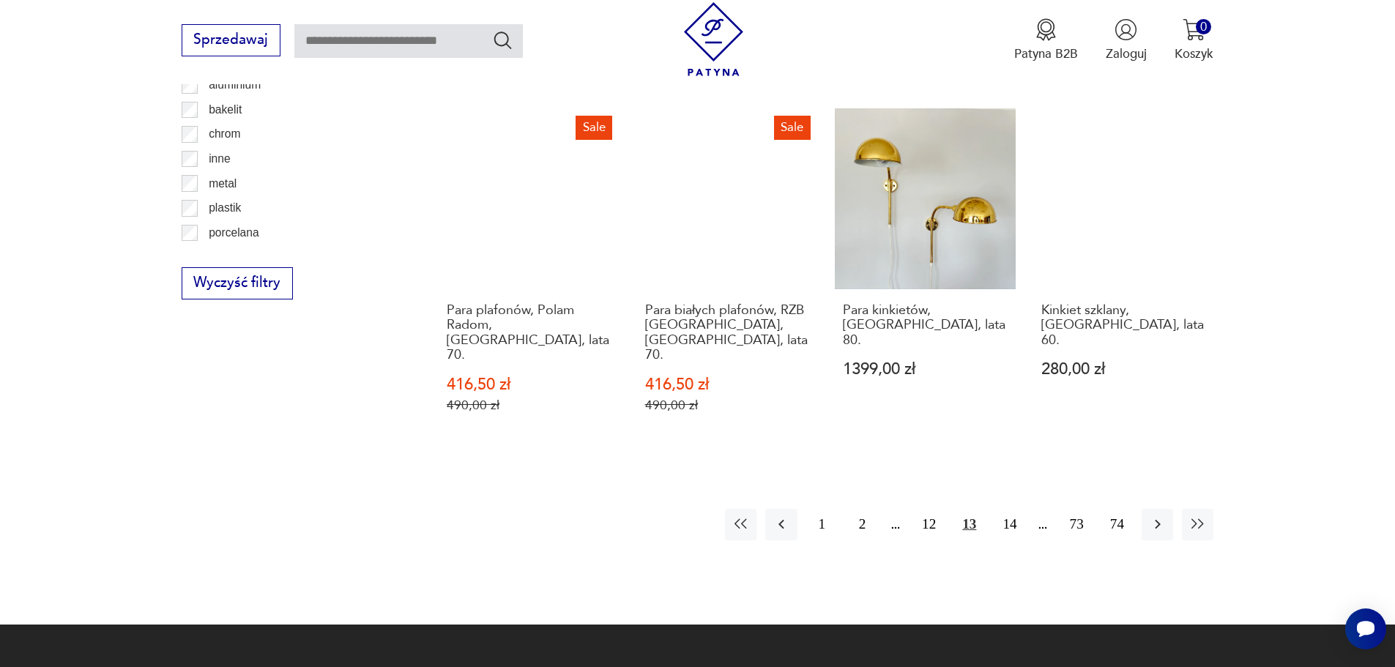
scroll to position [1827, 0]
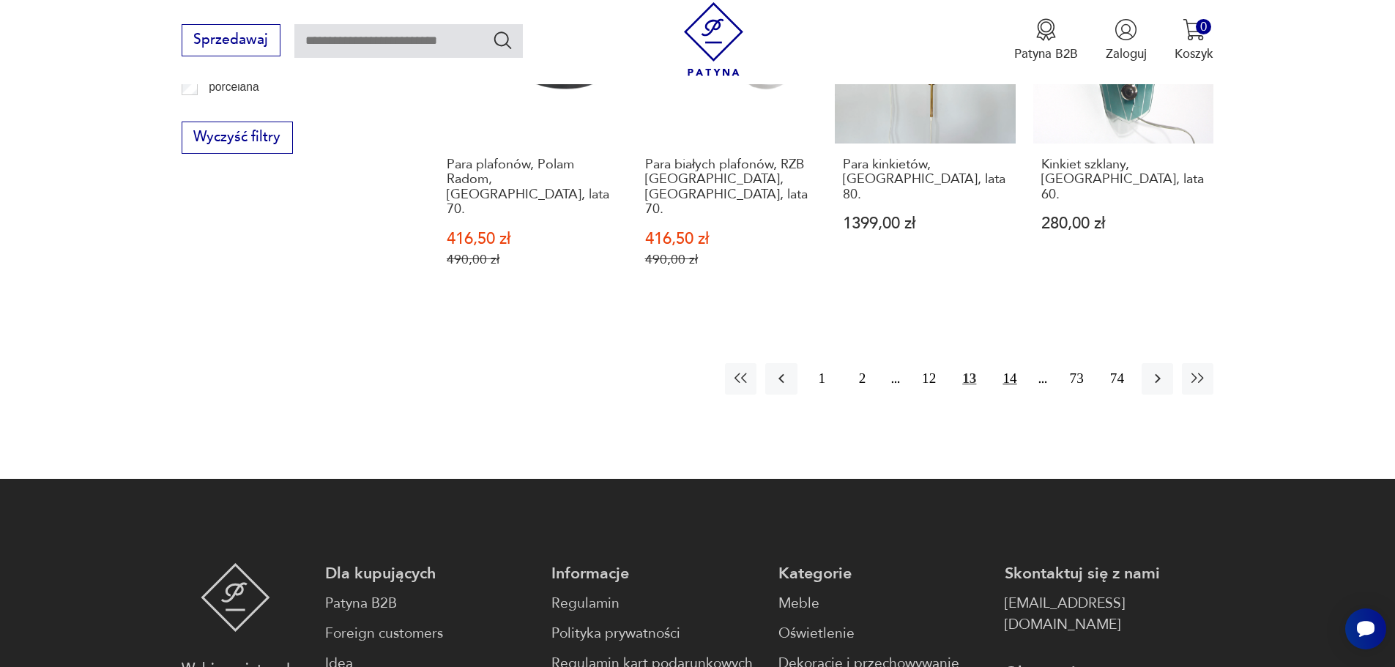
click at [1003, 363] on button "14" at bounding box center [1009, 378] width 31 height 31
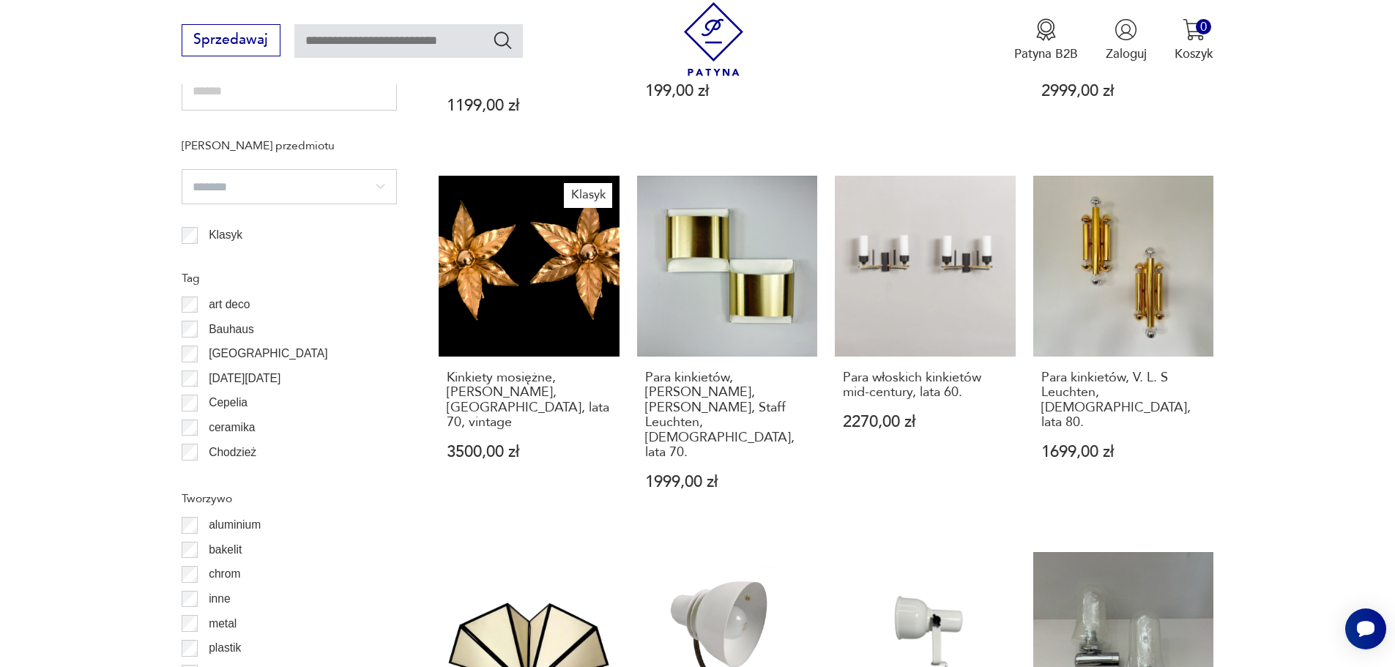
click at [244, 330] on p "Bauhaus" at bounding box center [231, 329] width 45 height 19
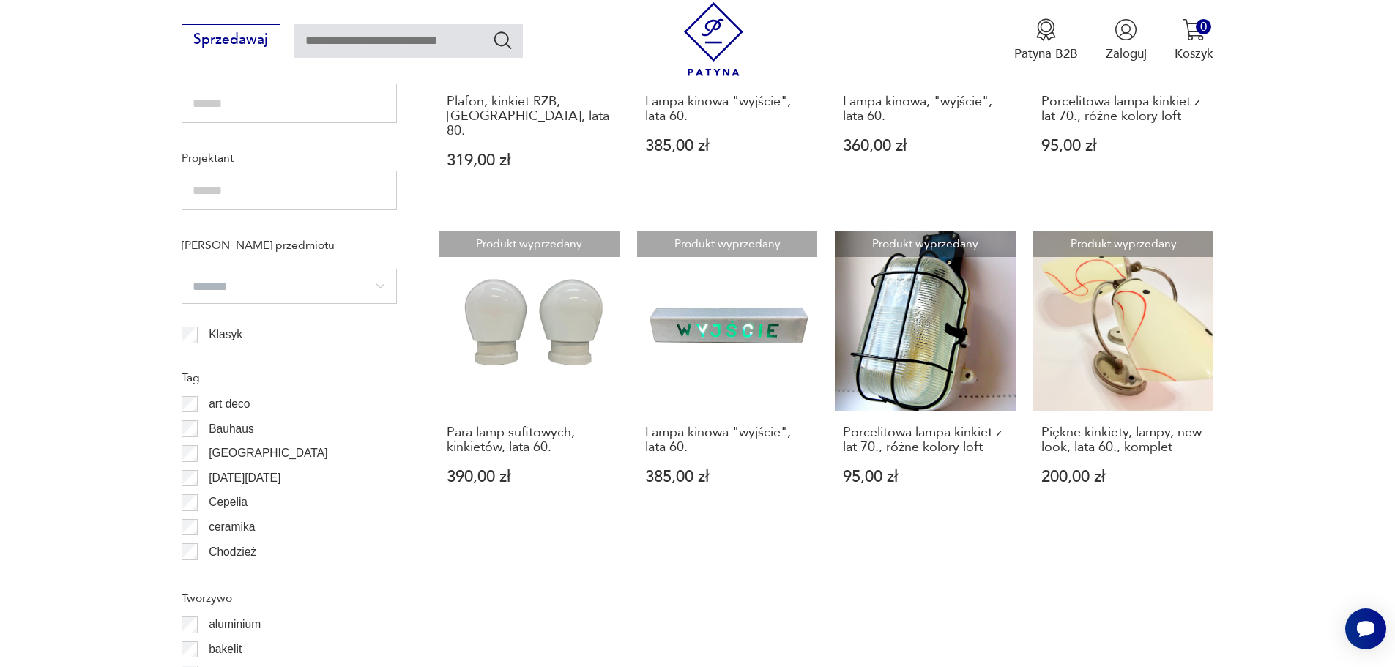
scroll to position [1314, 0]
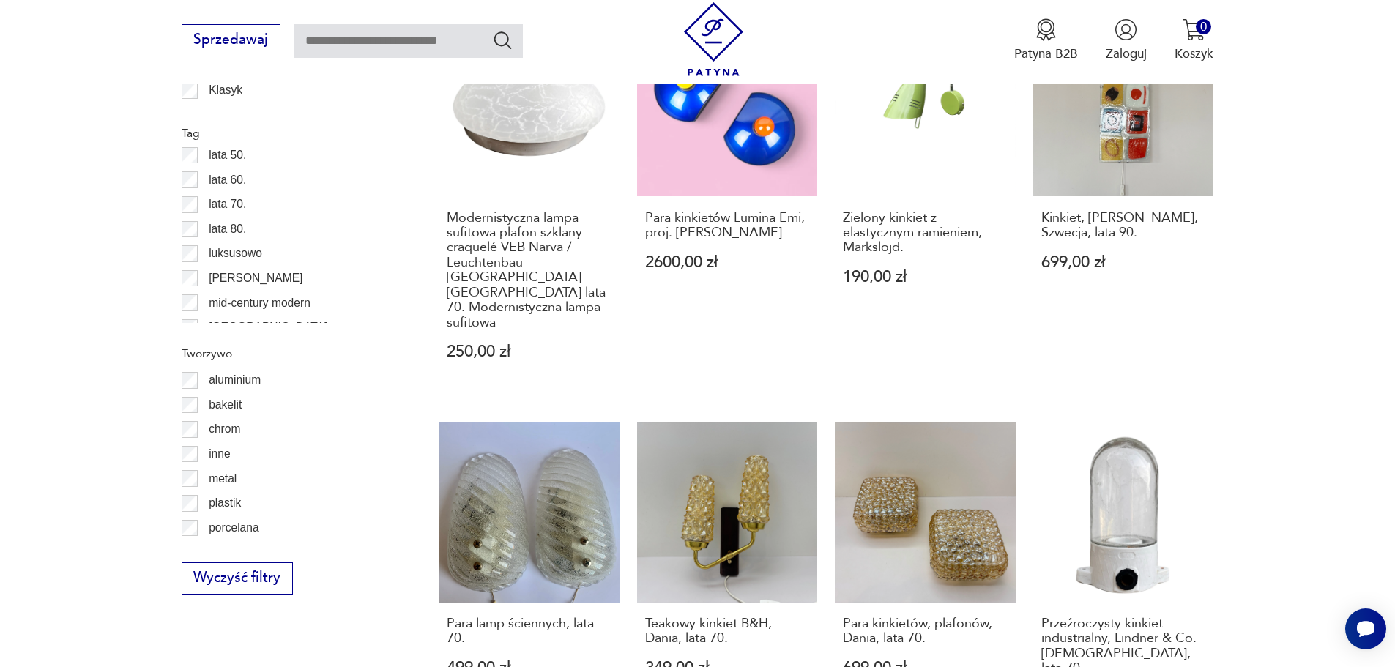
scroll to position [586, 0]
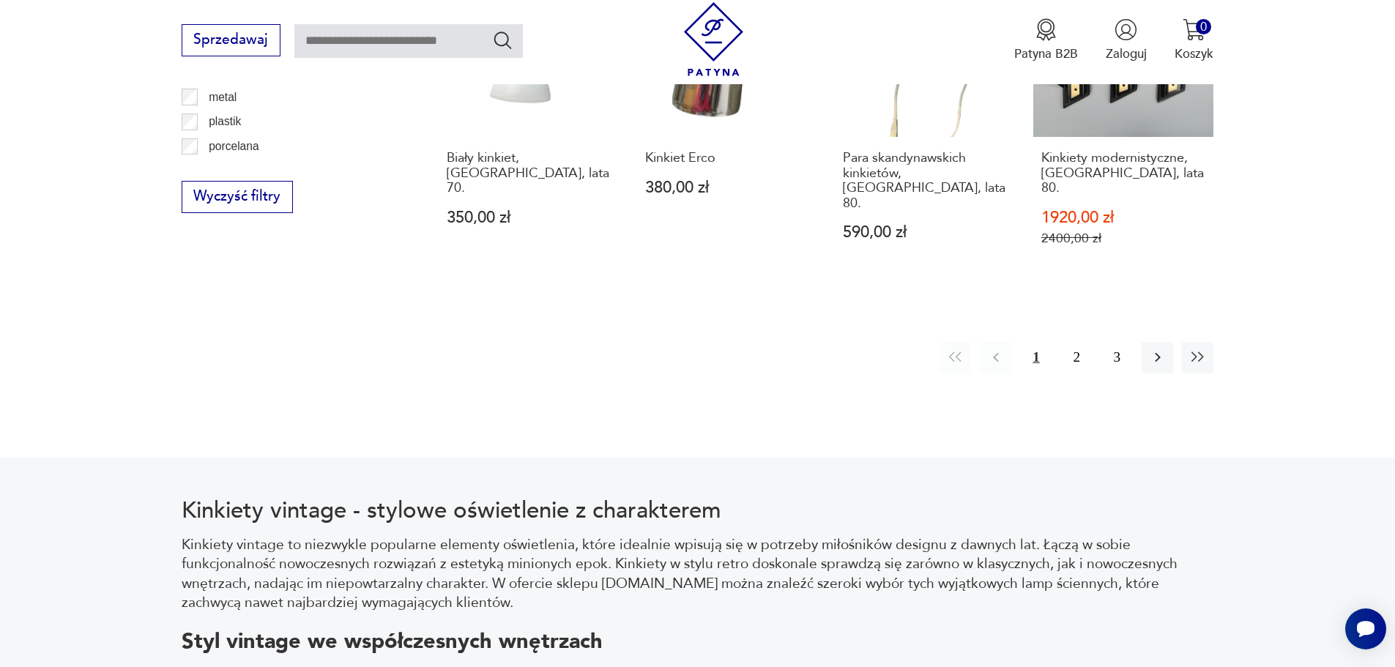
scroll to position [1900, 0]
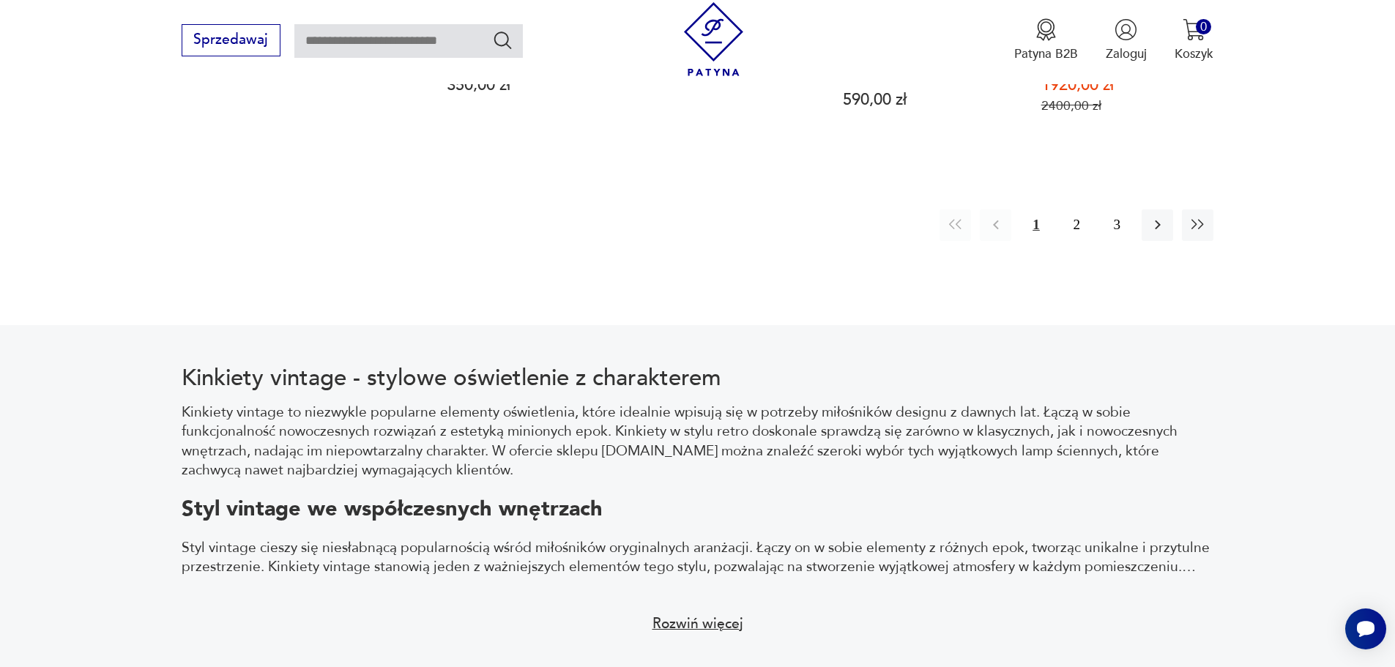
drag, startPoint x: 1079, startPoint y: 217, endPoint x: 1126, endPoint y: 149, distance: 82.7
click at [1079, 217] on button "2" at bounding box center [1076, 224] width 31 height 31
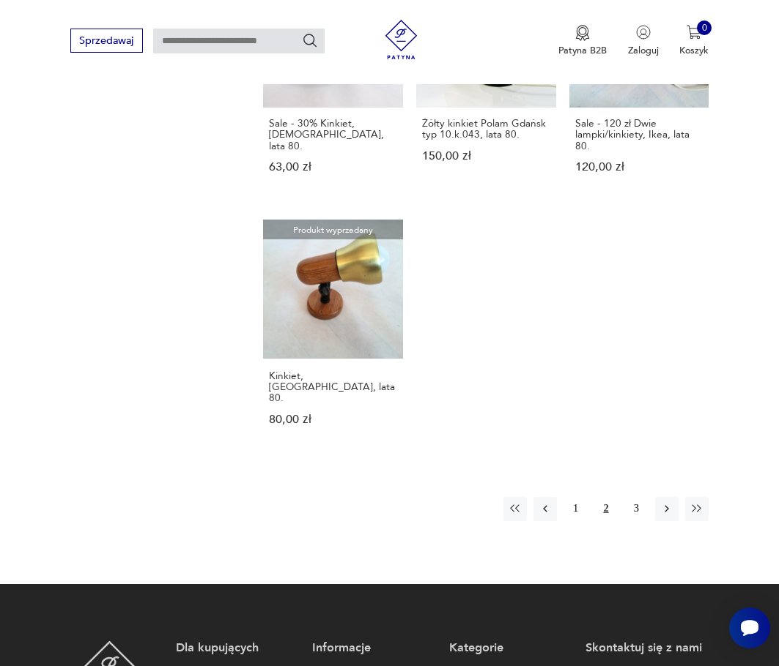
scroll to position [1727, 0]
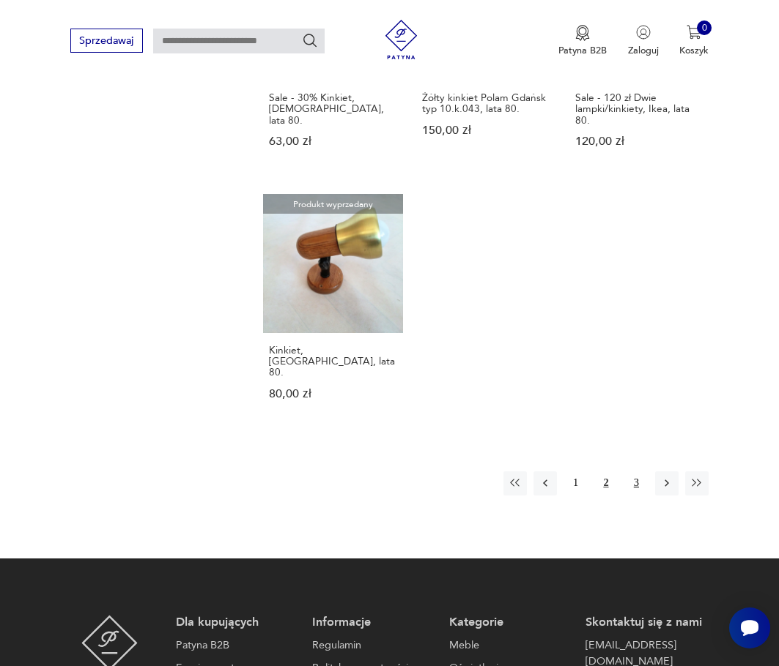
click at [635, 472] on button "3" at bounding box center [635, 483] width 23 height 23
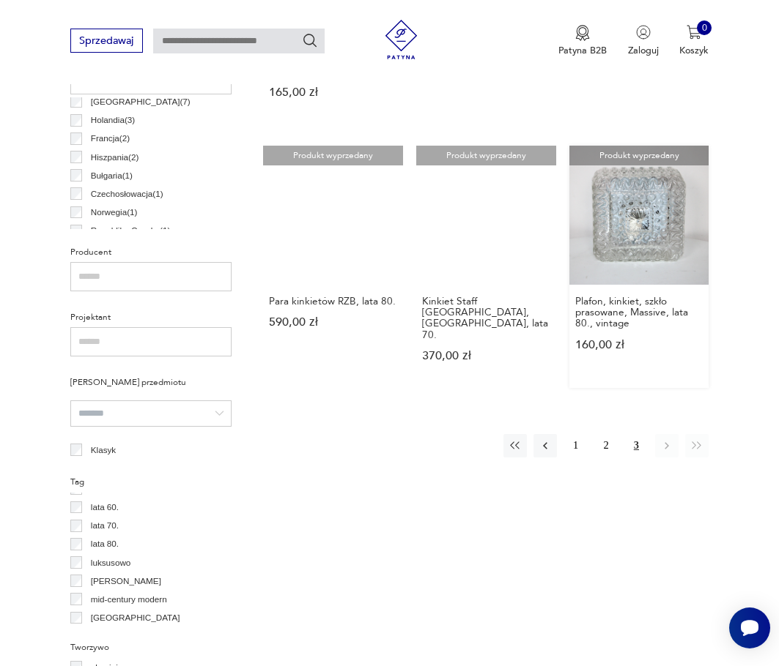
scroll to position [706, 0]
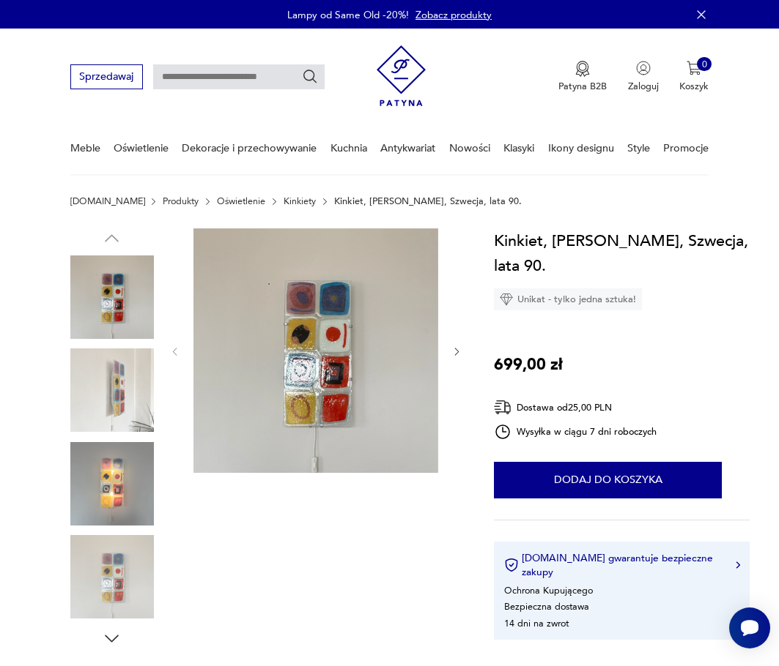
click at [119, 392] on img at bounding box center [111, 390] width 83 height 83
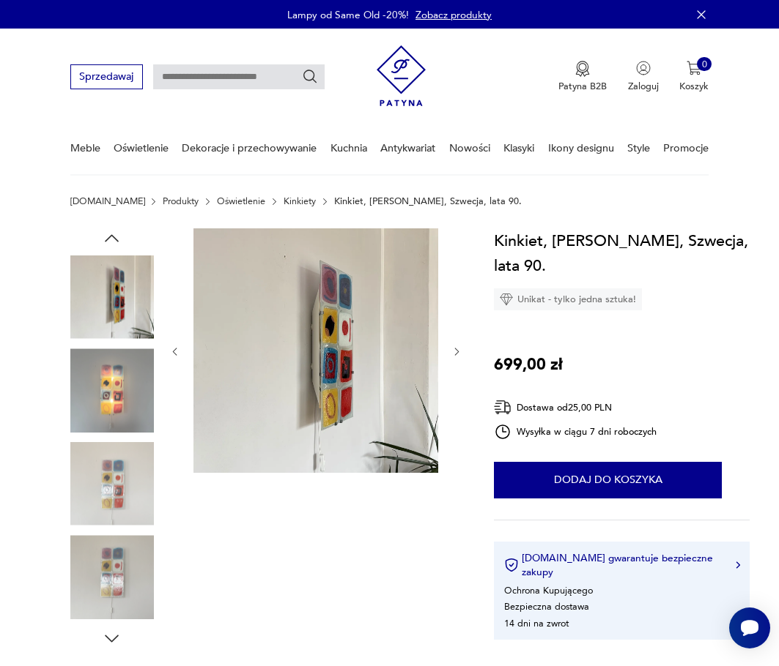
click at [114, 431] on img at bounding box center [111, 390] width 83 height 83
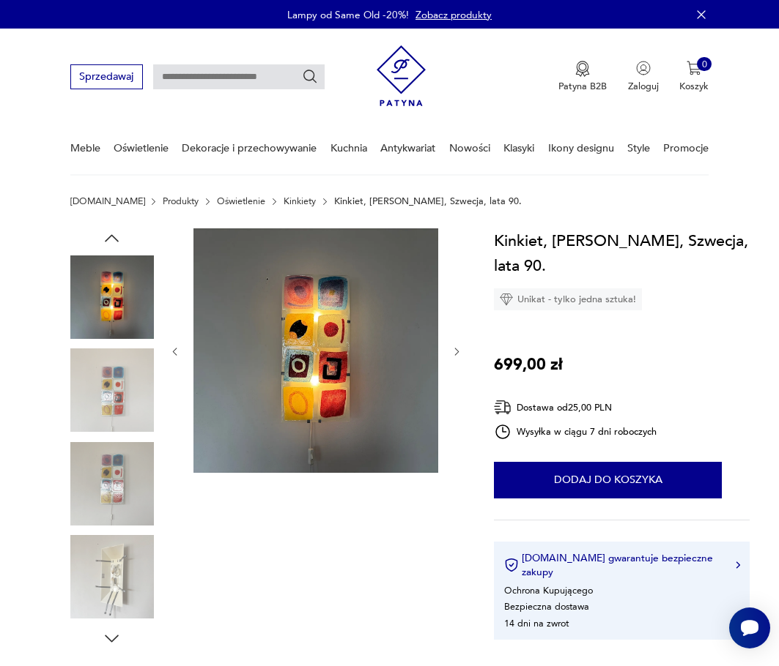
click at [120, 474] on img at bounding box center [111, 483] width 83 height 83
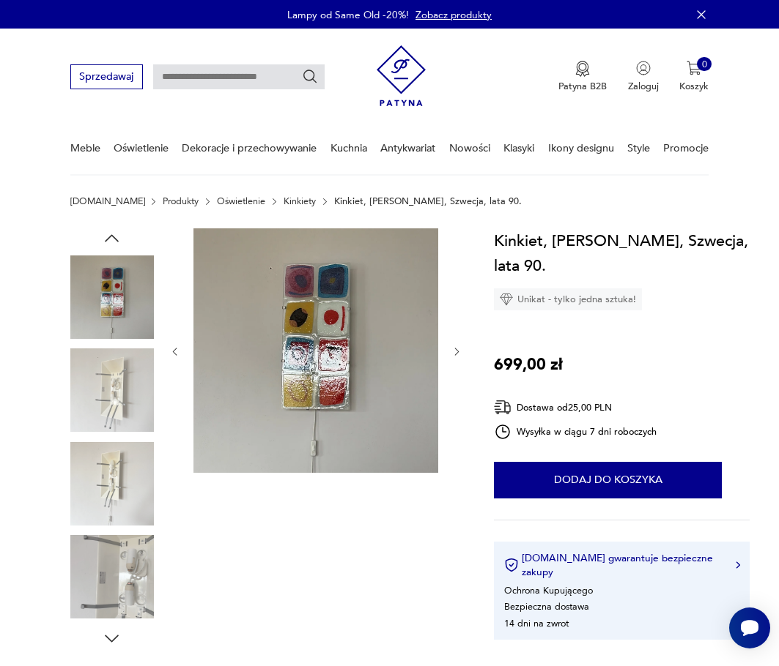
click at [113, 458] on img at bounding box center [111, 483] width 83 height 83
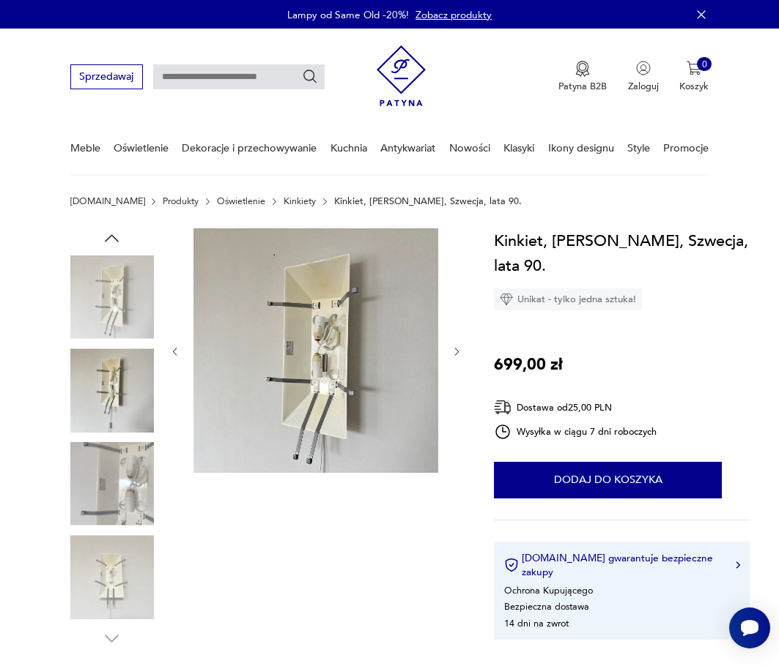
click at [124, 309] on img at bounding box center [111, 297] width 83 height 83
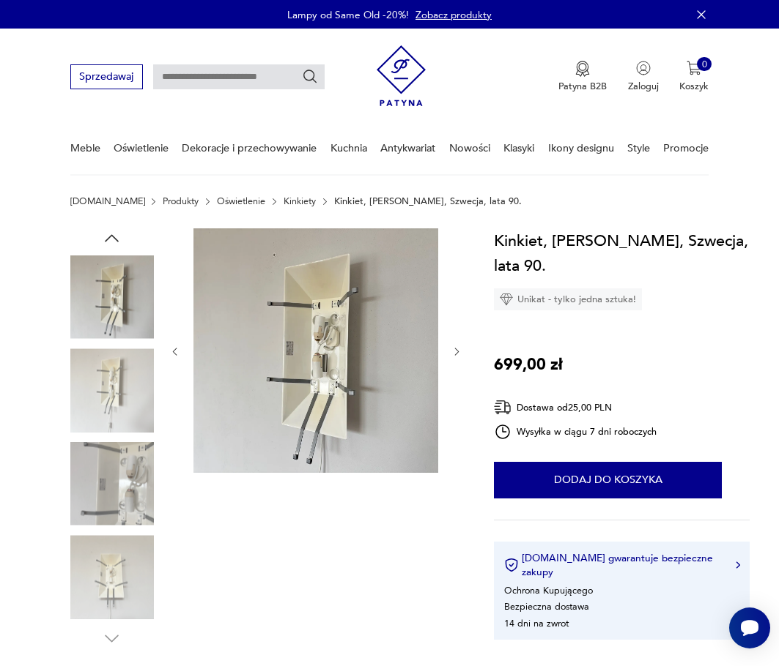
click at [121, 235] on icon "button" at bounding box center [112, 239] width 20 height 20
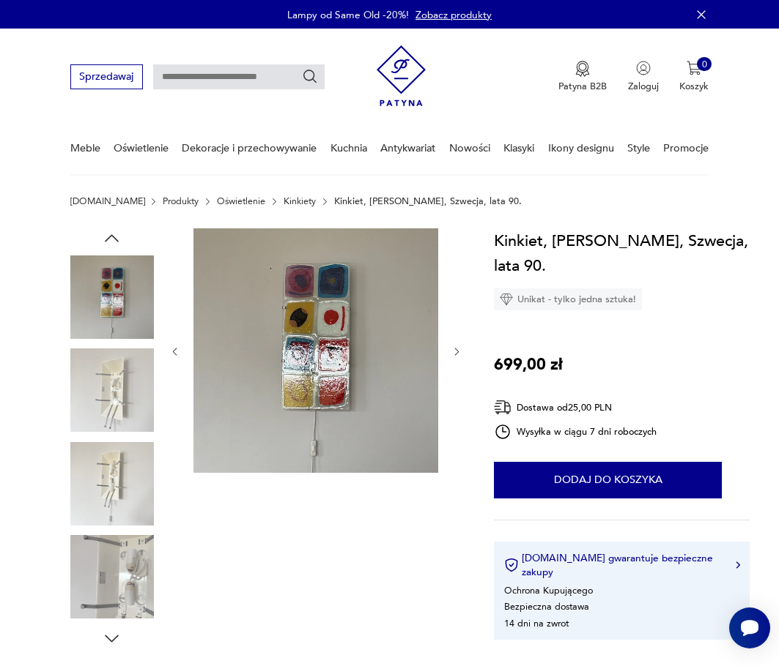
click at [120, 235] on icon "button" at bounding box center [112, 239] width 20 height 20
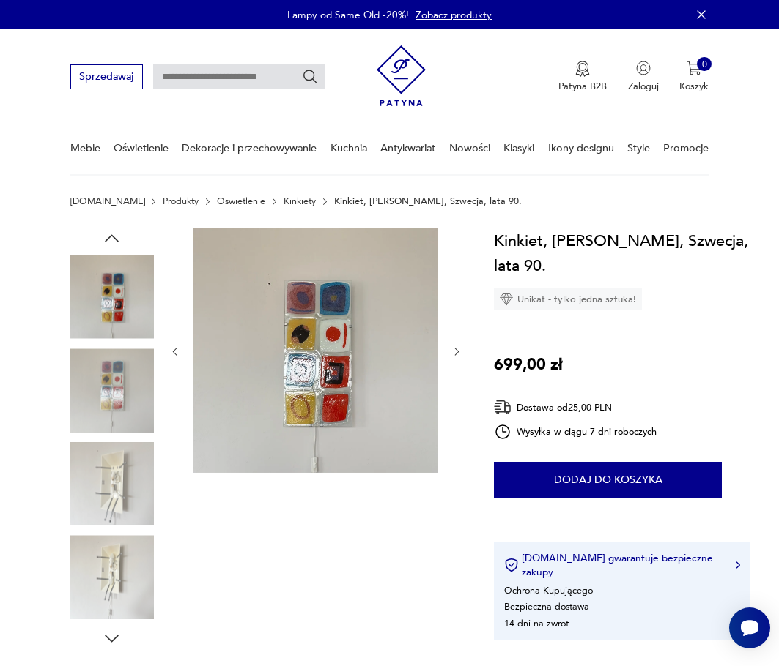
click at [120, 236] on icon "button" at bounding box center [112, 239] width 20 height 20
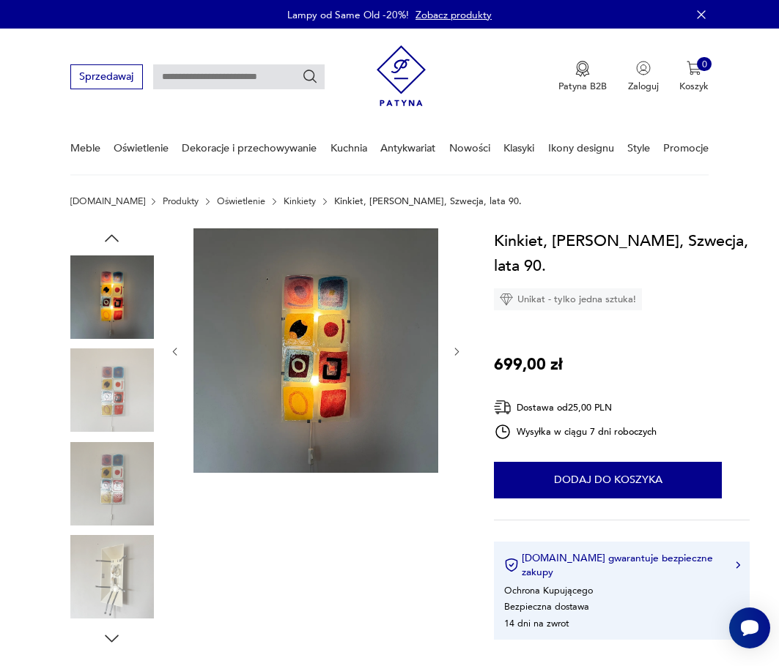
click at [119, 237] on icon "button" at bounding box center [112, 239] width 20 height 20
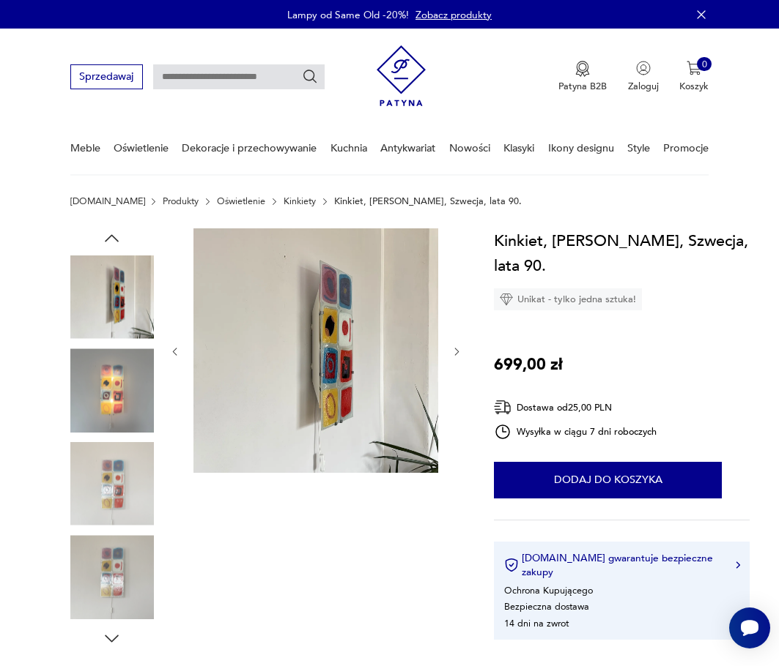
click at [124, 404] on img at bounding box center [111, 390] width 83 height 83
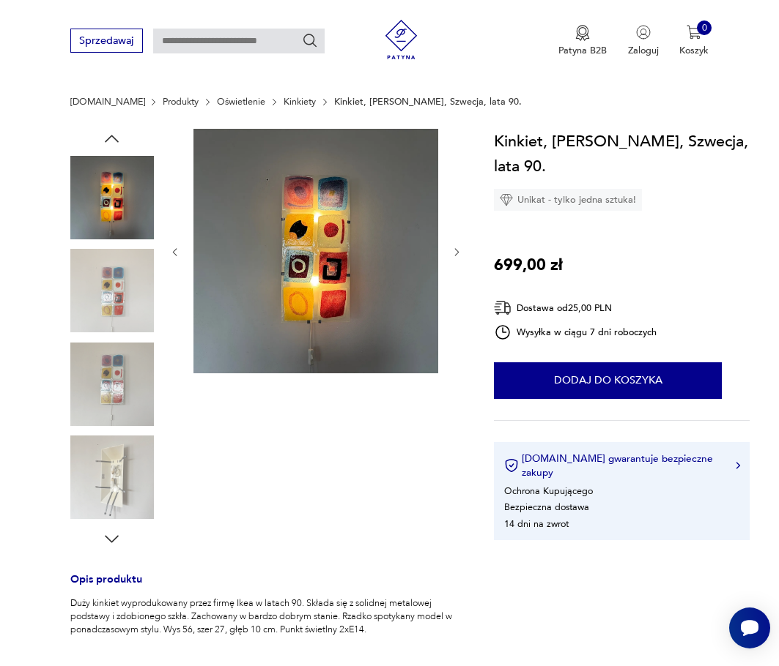
scroll to position [73, 0]
